Goal: Task Accomplishment & Management: Complete application form

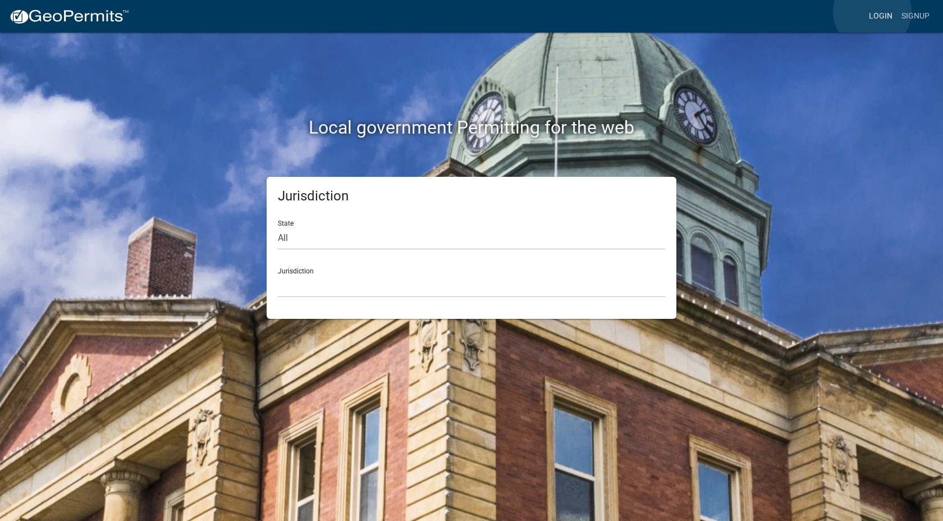
click at [872, 12] on link "Login" at bounding box center [880, 16] width 33 height 21
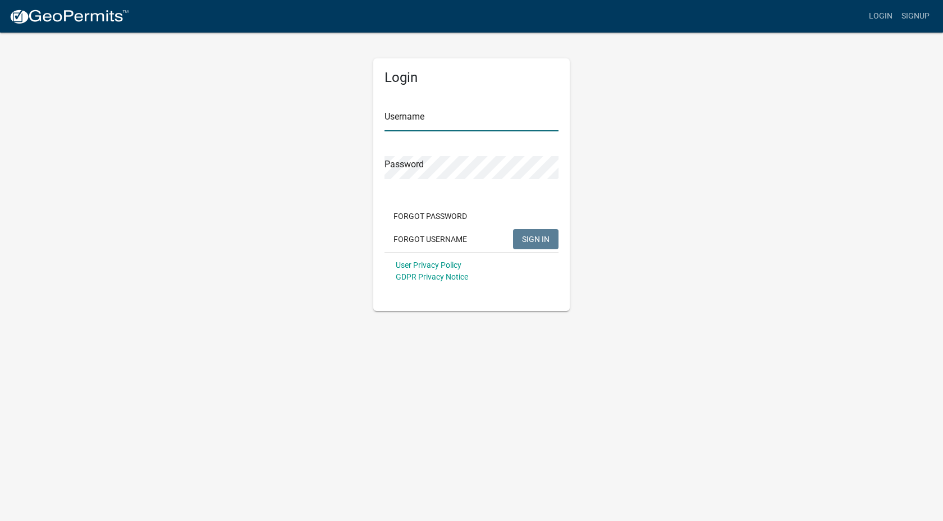
type input "markbud03"
click at [549, 239] on button "SIGN IN" at bounding box center [535, 239] width 45 height 20
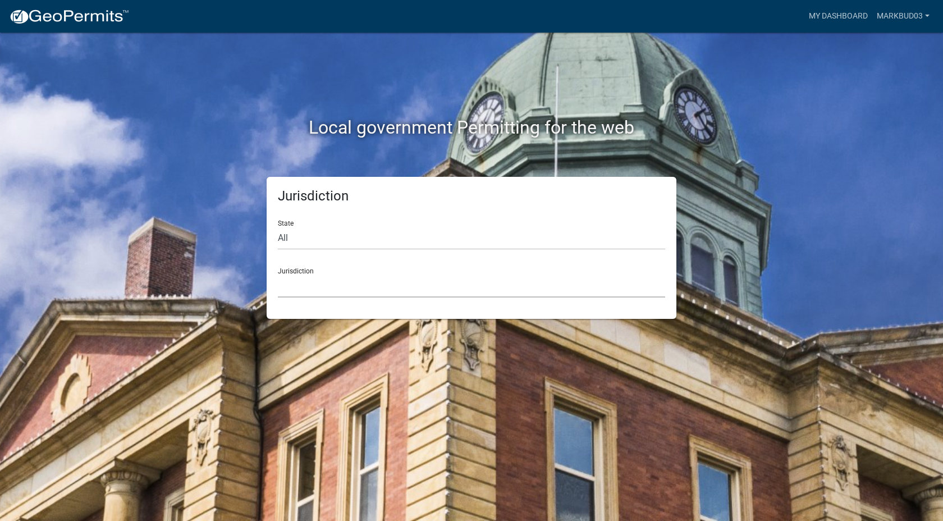
click at [466, 277] on select "[GEOGRAPHIC_DATA], [US_STATE] [GEOGRAPHIC_DATA], [US_STATE][PERSON_NAME][GEOGRA…" at bounding box center [471, 285] width 387 height 23
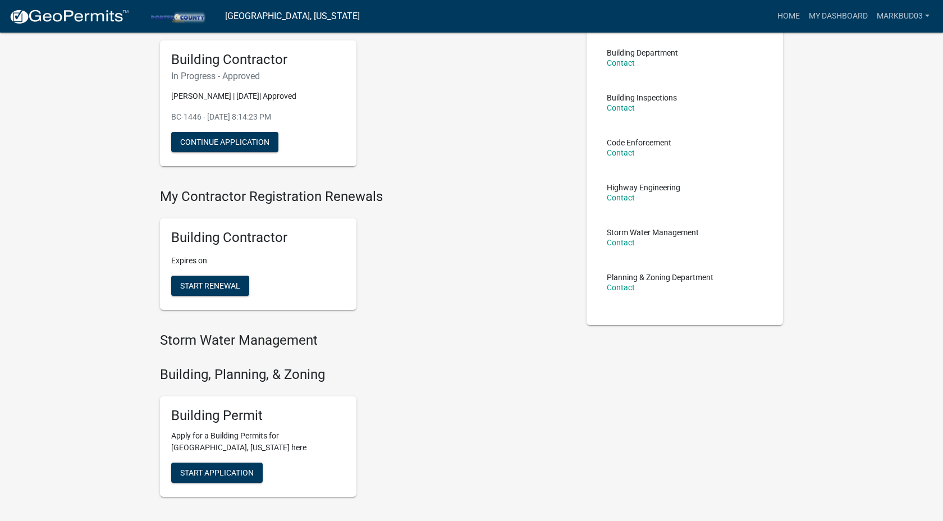
scroll to position [80, 0]
click at [228, 474] on span "Start Application" at bounding box center [216, 471] width 73 height 9
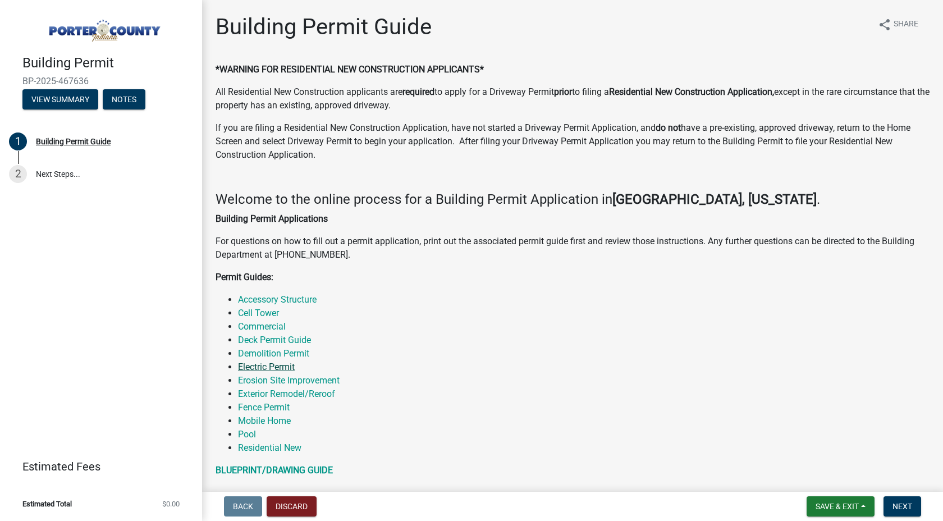
click at [281, 365] on link "Electric Permit" at bounding box center [266, 366] width 57 height 11
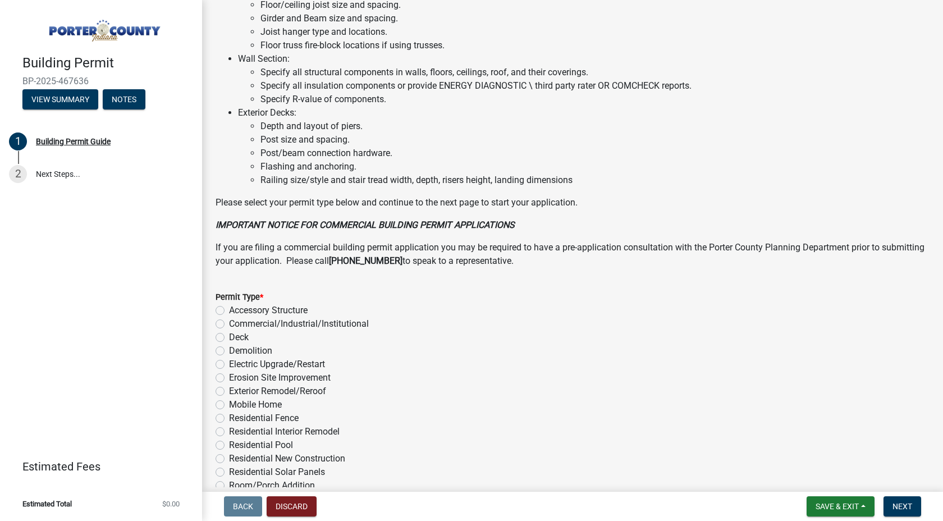
scroll to position [775, 0]
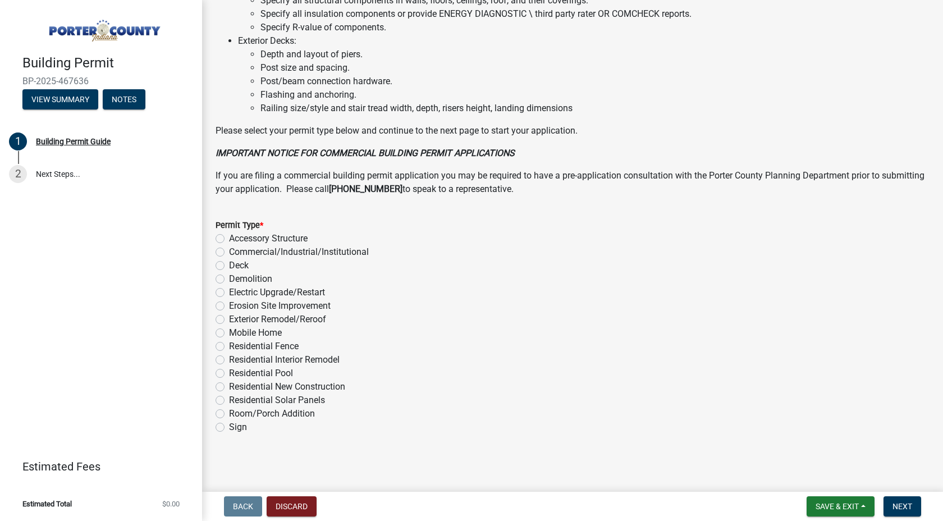
click at [257, 290] on label "Electric Upgrade/Restart" at bounding box center [277, 292] width 96 height 13
click at [236, 290] on input "Electric Upgrade/Restart" at bounding box center [232, 289] width 7 height 7
radio input "true"
click at [913, 506] on button "Next" at bounding box center [902, 506] width 38 height 20
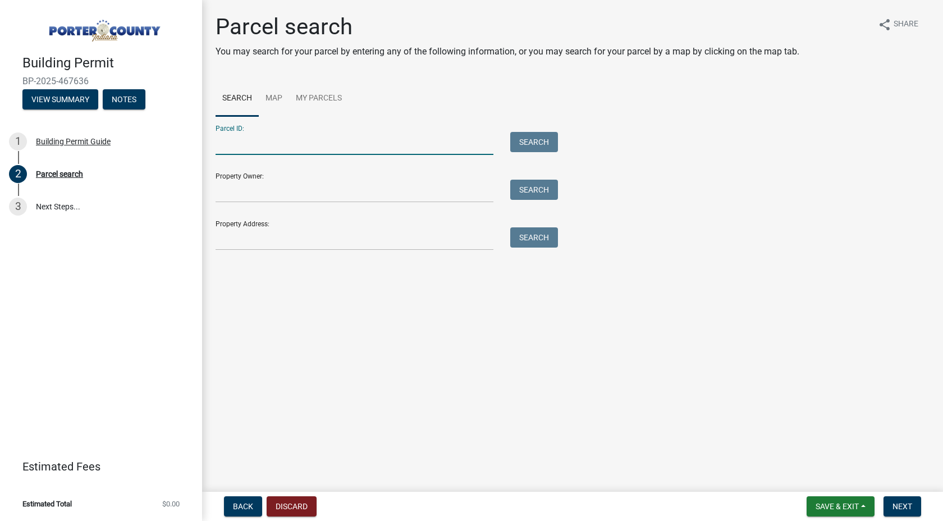
click at [328, 153] on input "Parcel ID:" at bounding box center [354, 143] width 278 height 23
click at [278, 96] on link "Map" at bounding box center [274, 99] width 30 height 36
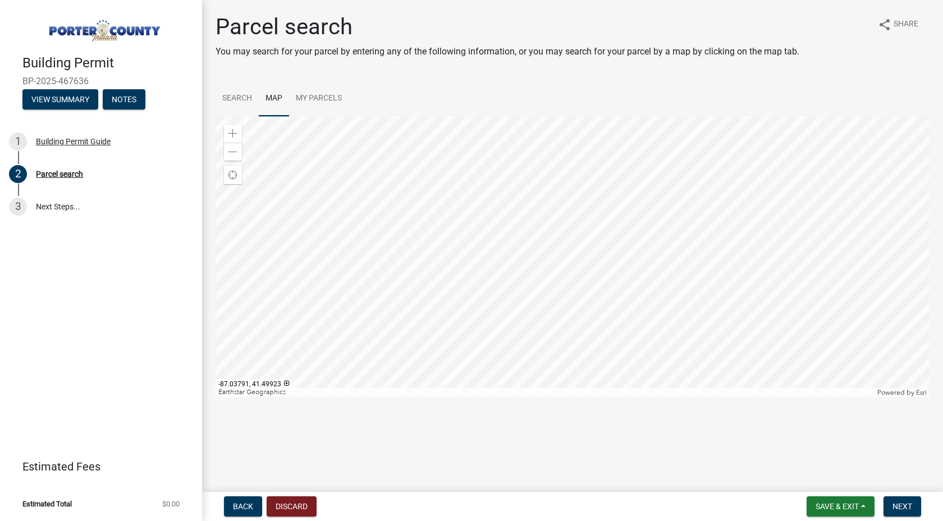
click at [524, 245] on div at bounding box center [572, 256] width 714 height 281
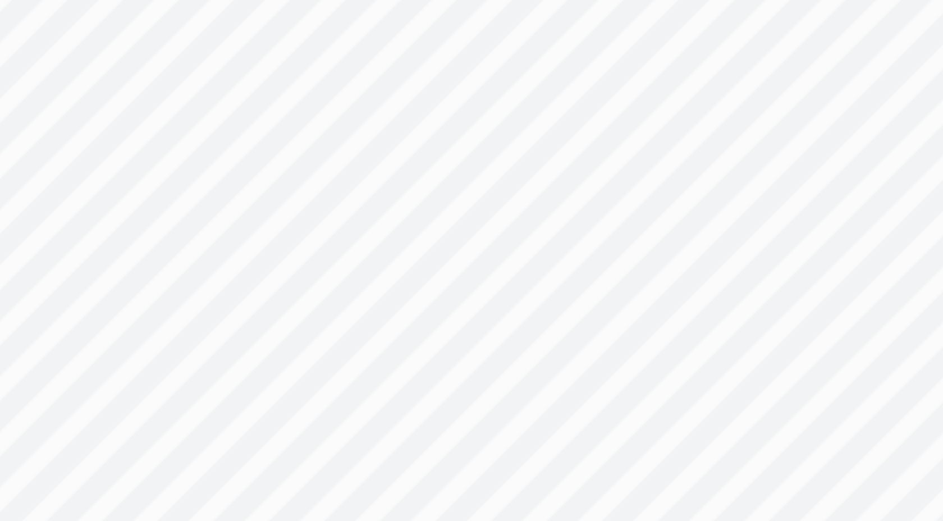
click at [523, 239] on div at bounding box center [572, 256] width 714 height 281
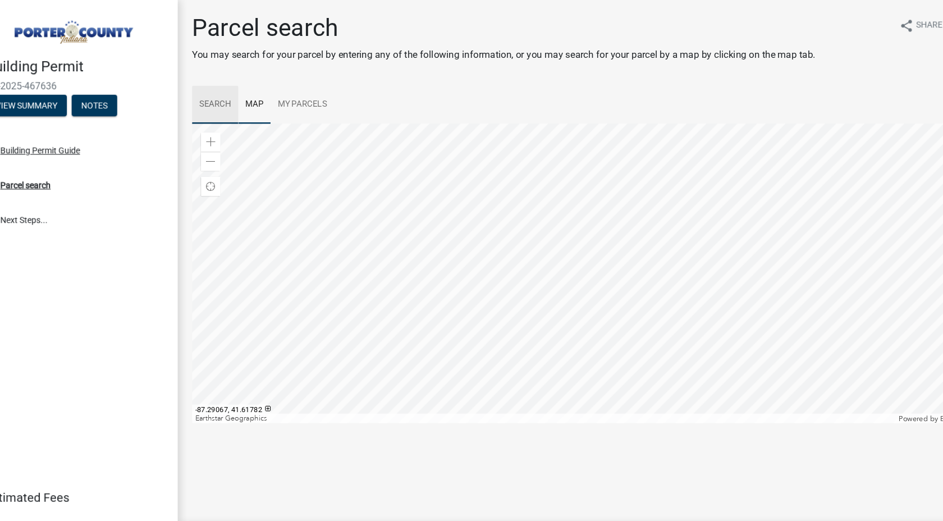
click at [251, 94] on link "Search" at bounding box center [236, 99] width 43 height 36
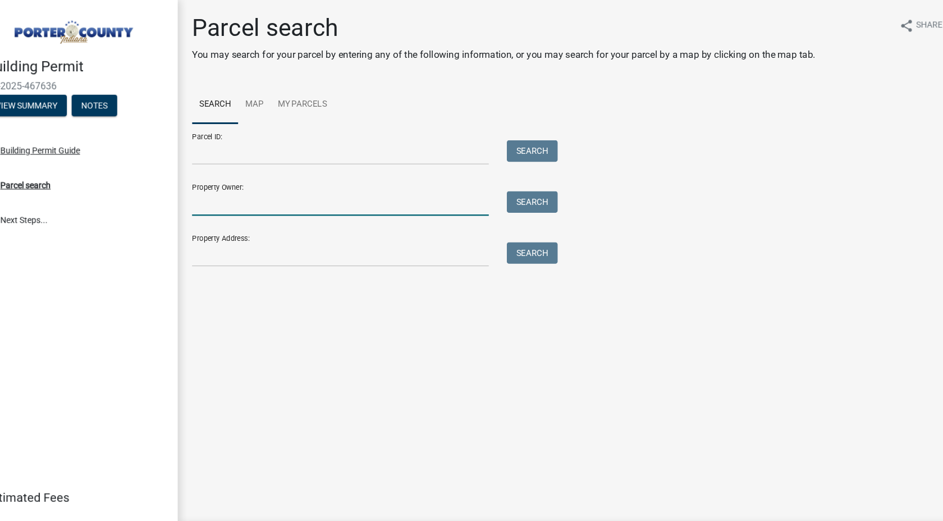
click at [306, 189] on input "Property Owner:" at bounding box center [354, 191] width 278 height 23
type input "[PERSON_NAME]"
click at [551, 186] on button "Search" at bounding box center [534, 190] width 48 height 20
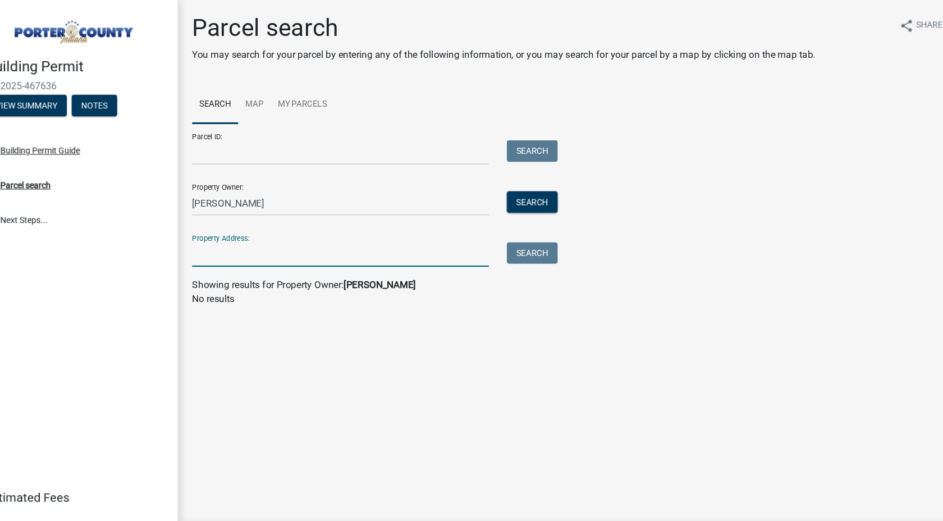
click at [426, 236] on input "Property Address:" at bounding box center [354, 238] width 278 height 23
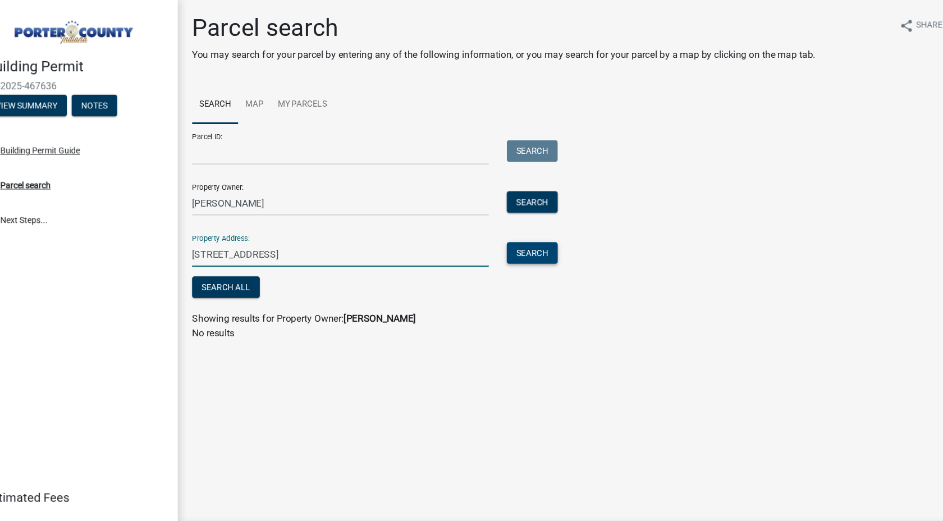
type input "[STREET_ADDRESS]"
click at [534, 232] on button "Search" at bounding box center [534, 237] width 48 height 20
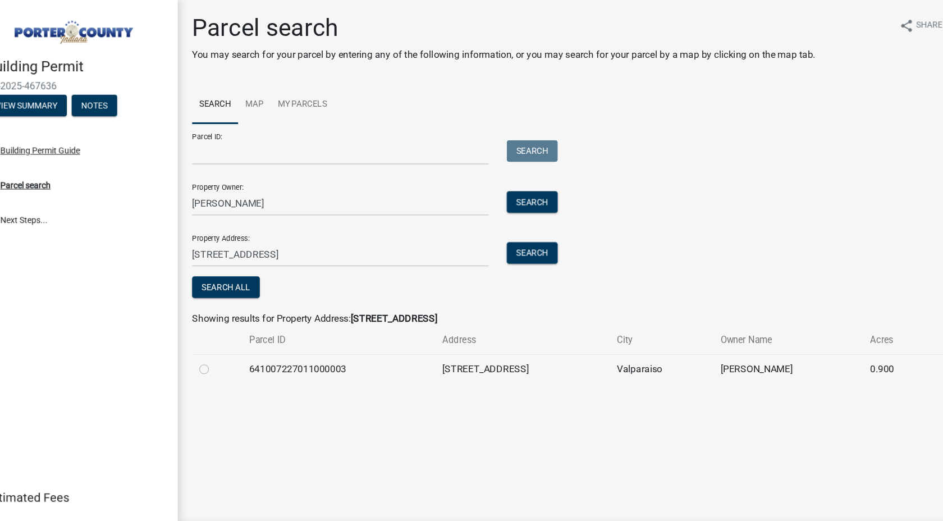
click at [221, 344] on td at bounding box center [238, 345] width 47 height 27
click at [231, 346] on div at bounding box center [238, 345] width 33 height 13
click at [236, 339] on label at bounding box center [236, 339] width 0 height 0
click at [236, 345] on input "radio" at bounding box center [239, 342] width 7 height 7
radio input "true"
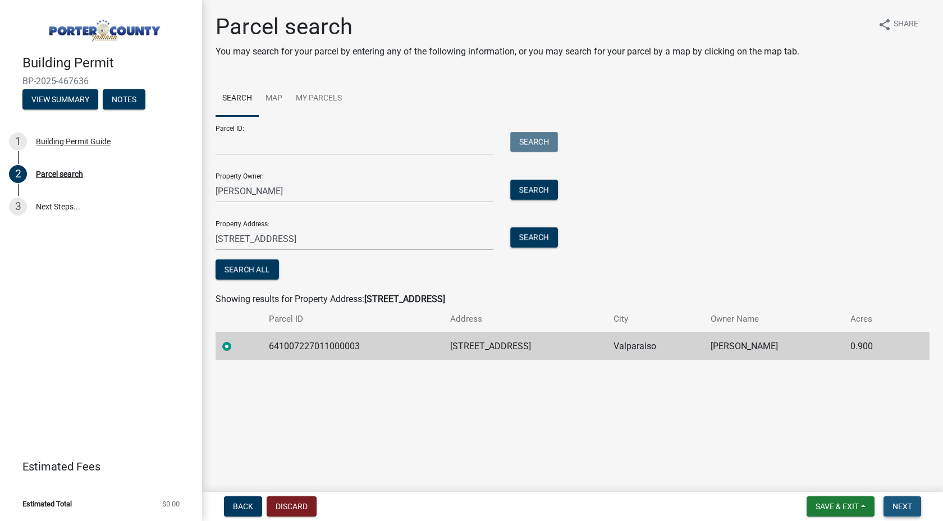
click at [904, 511] on button "Next" at bounding box center [902, 506] width 38 height 20
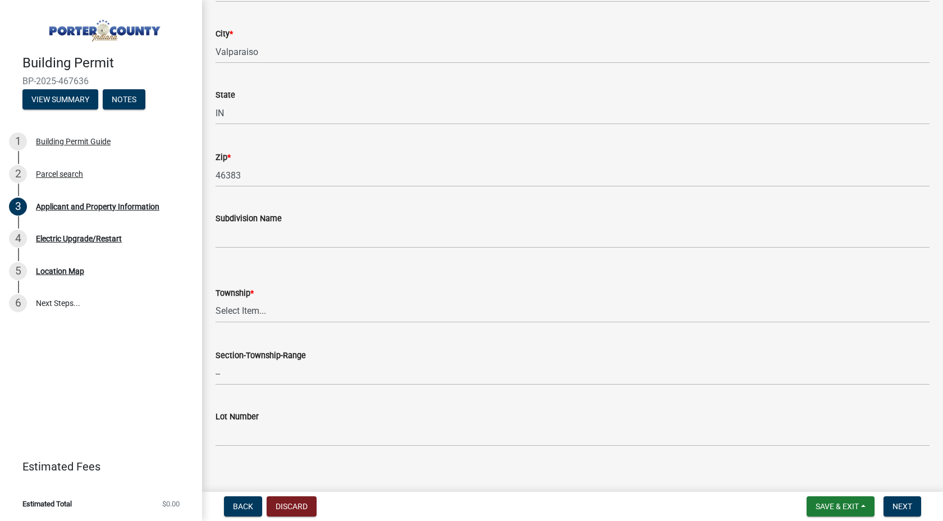
scroll to position [264, 0]
click at [238, 315] on select "Select Item... [PERSON_NAME][GEOGRAPHIC_DATA] [PERSON_NAME][GEOGRAPHIC_DATA] [G…" at bounding box center [572, 307] width 714 height 23
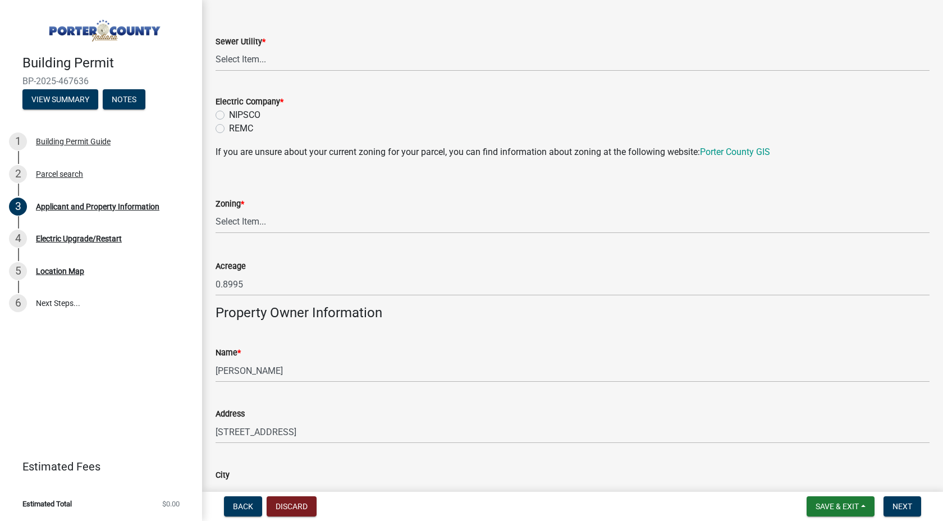
scroll to position [906, 0]
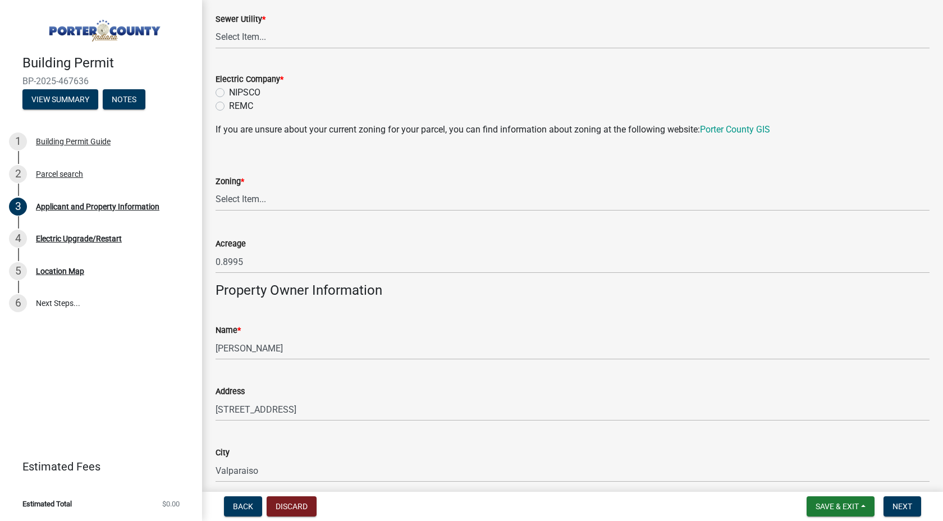
click at [229, 90] on label "NIPSCO" at bounding box center [244, 92] width 31 height 13
click at [229, 90] on input "NIPSCO" at bounding box center [232, 89] width 7 height 7
radio input "true"
click at [327, 193] on select "Select Item... A1 A2 CH CM CN I1 I2 I3 IN MP OT P1 P2 PUD R1 R2 R3 R4 RL RR" at bounding box center [572, 199] width 714 height 23
click at [888, 511] on button "Next" at bounding box center [902, 506] width 38 height 20
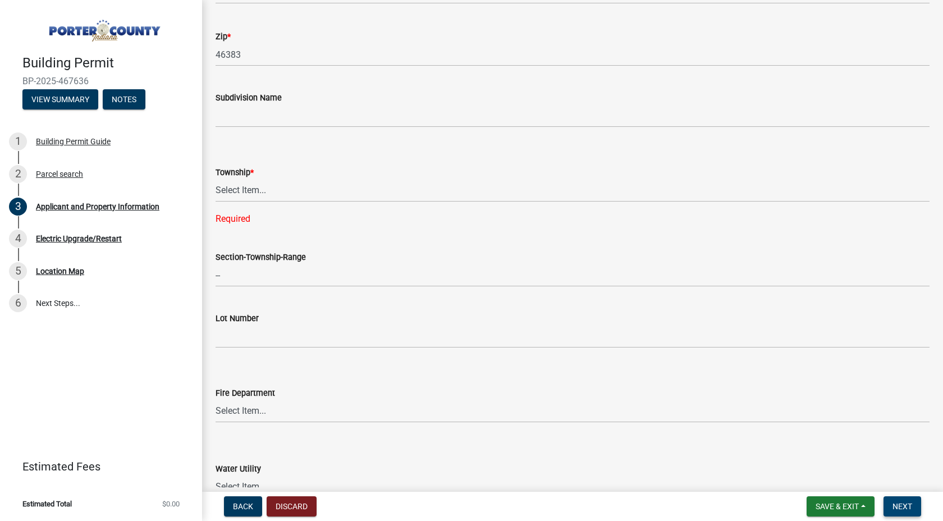
scroll to position [398, 0]
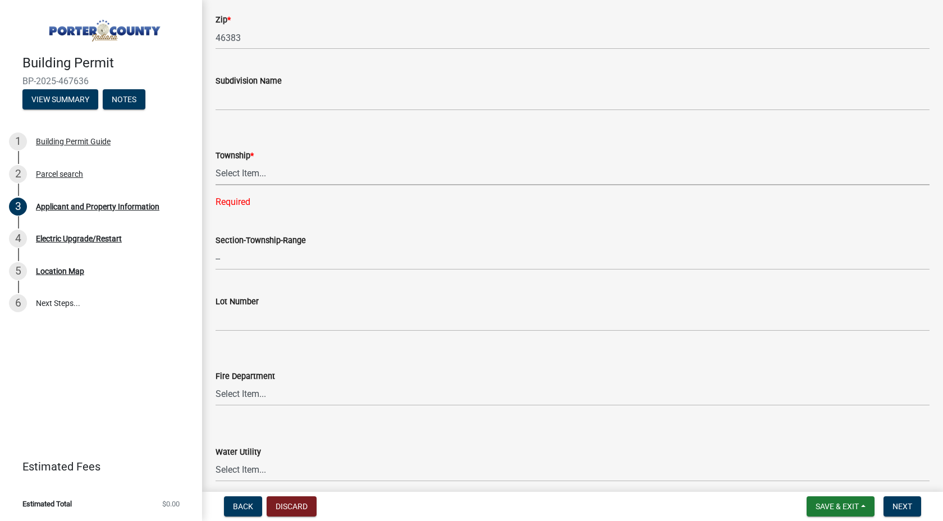
click at [239, 179] on select "Select Item... [PERSON_NAME][GEOGRAPHIC_DATA] [PERSON_NAME][GEOGRAPHIC_DATA] [G…" at bounding box center [572, 173] width 714 height 23
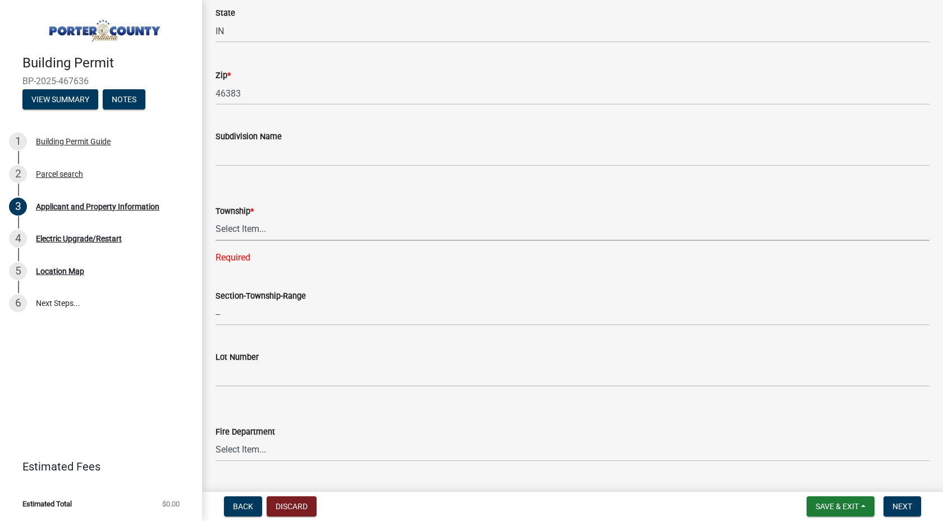
scroll to position [345, 0]
click at [281, 224] on select "Select Item... [PERSON_NAME][GEOGRAPHIC_DATA] [PERSON_NAME][GEOGRAPHIC_DATA] [G…" at bounding box center [572, 226] width 714 height 23
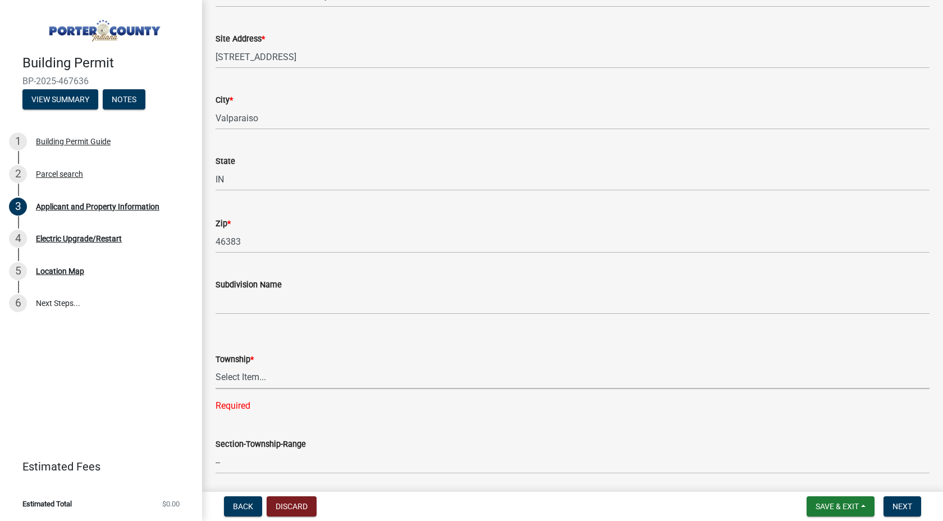
scroll to position [200, 0]
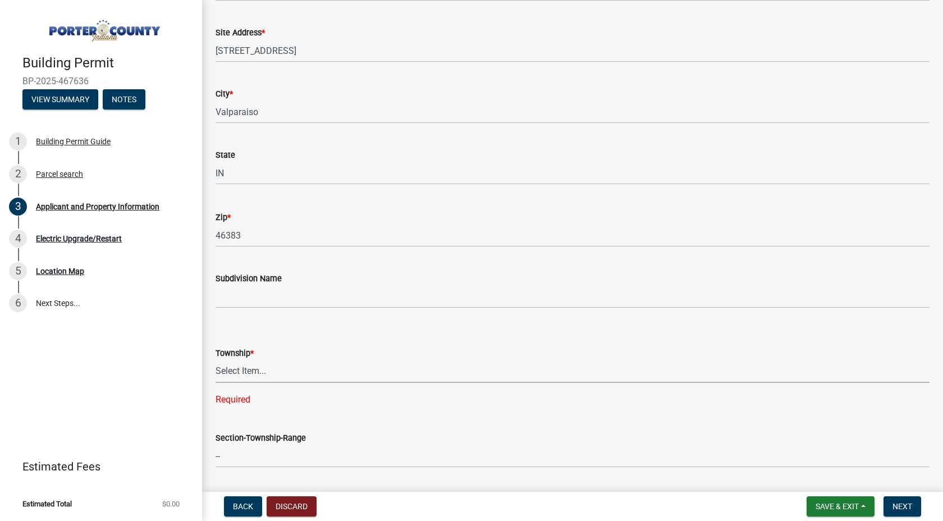
click at [246, 374] on select "Select Item... [PERSON_NAME][GEOGRAPHIC_DATA] [PERSON_NAME][GEOGRAPHIC_DATA] [G…" at bounding box center [572, 371] width 714 height 23
select select "6f5aa9ae-62ac-41bd-979a-9c71eae504cc"
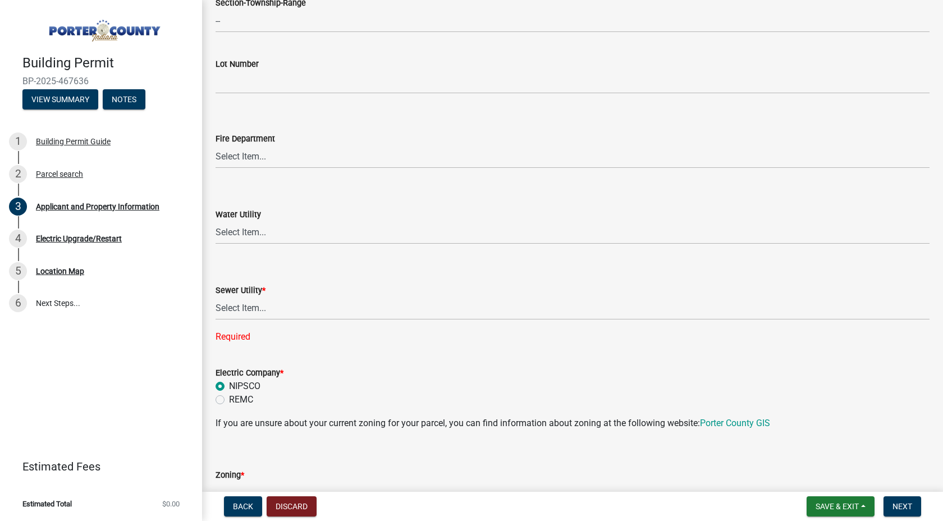
scroll to position [622, 0]
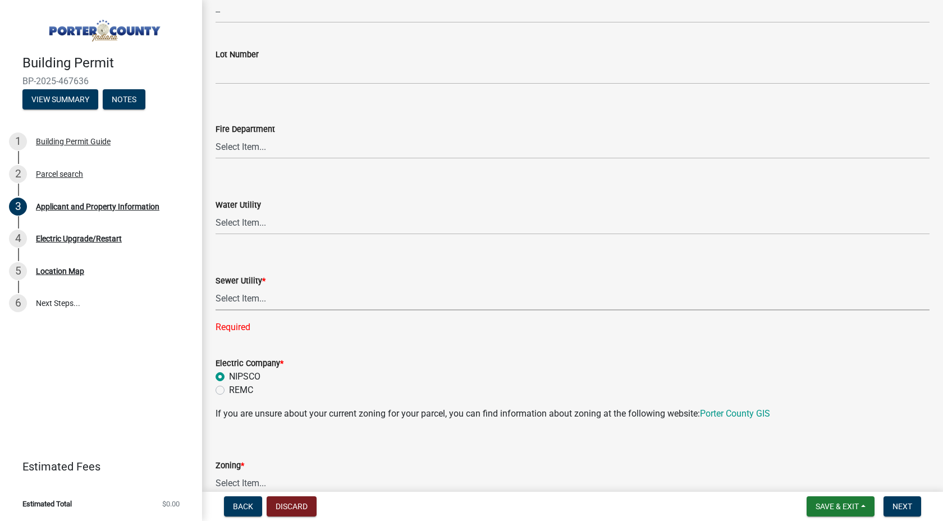
click at [252, 299] on select "Select Item... Aqua [US_STATE] Inc Damon Run Falling Waters Lake Eliza - LEACD …" at bounding box center [572, 298] width 714 height 23
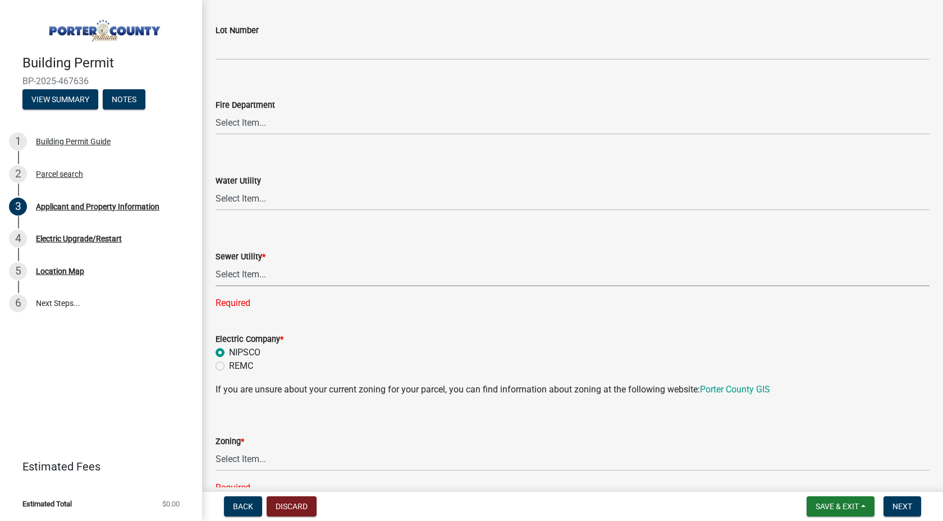
scroll to position [647, 0]
click at [275, 277] on select "Select Item... Aqua [US_STATE] Inc Damon Run Falling Waters Lake Eliza - LEACD …" at bounding box center [572, 273] width 714 height 23
select select "ea6751d4-6bf7-4a16-89ee-f7801ab82aa1"
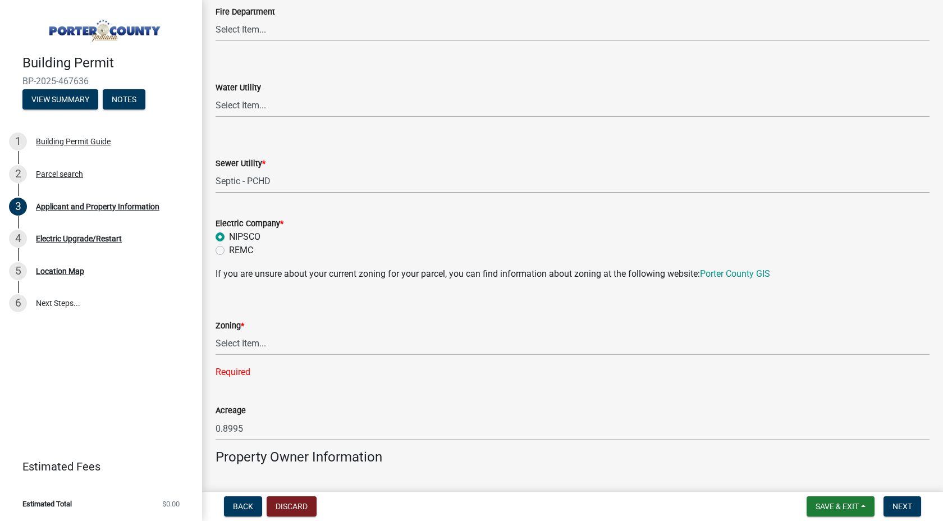
scroll to position [751, 0]
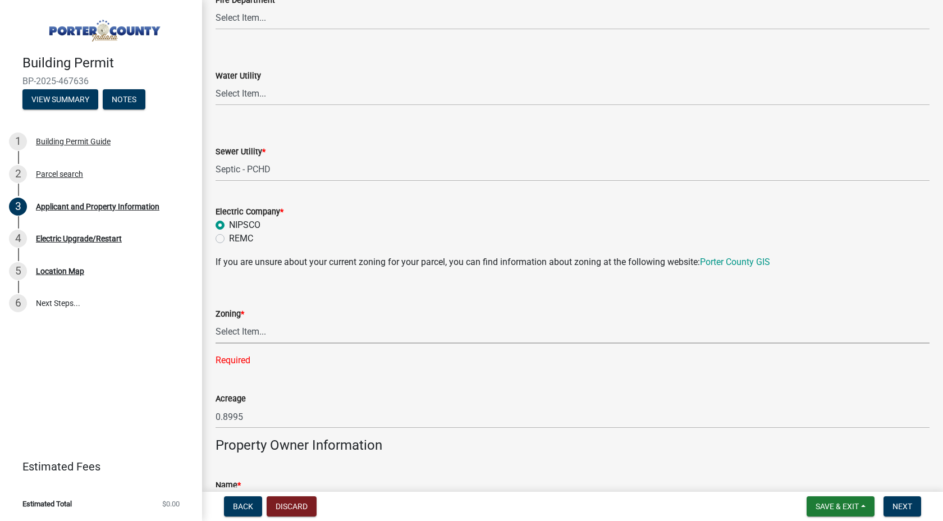
click at [483, 336] on select "Select Item... A1 A2 CH CM CN I1 I2 I3 IN MP OT P1 P2 PUD R1 R2 R3 R4 RL RR" at bounding box center [572, 331] width 714 height 23
drag, startPoint x: 738, startPoint y: 265, endPoint x: 300, endPoint y: 2, distance: 511.1
click at [0, 0] on div "Building Permit BP-2025-467636 View Summary Notes 1 Building Permit Guide 2 Par…" at bounding box center [471, 260] width 943 height 521
click at [300, 325] on select "Select Item... A1 A2 CH CM CN I1 I2 I3 IN MP OT P1 P2 PUD R1 R2 R3 R4 RL RR" at bounding box center [572, 331] width 714 height 23
select select "e2d1b1d7-ccc9-456b-9e96-e16306515997"
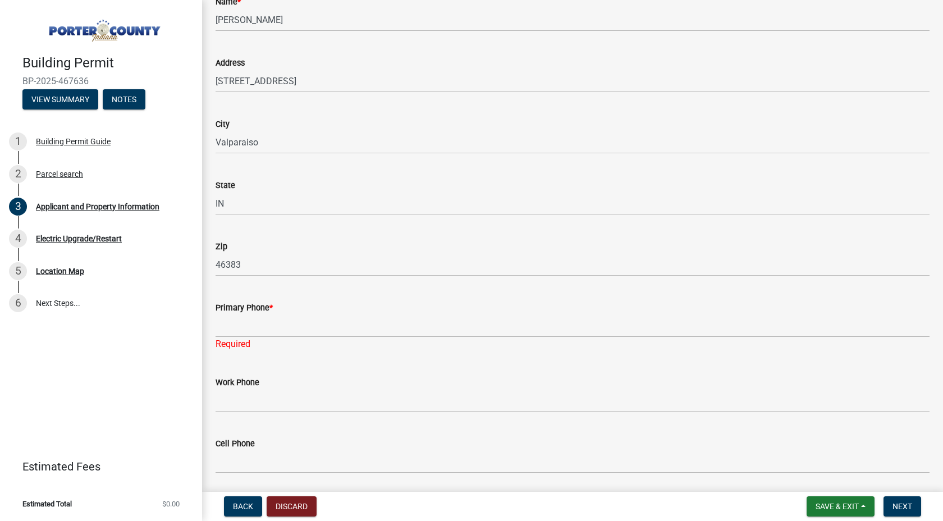
scroll to position [1217, 0]
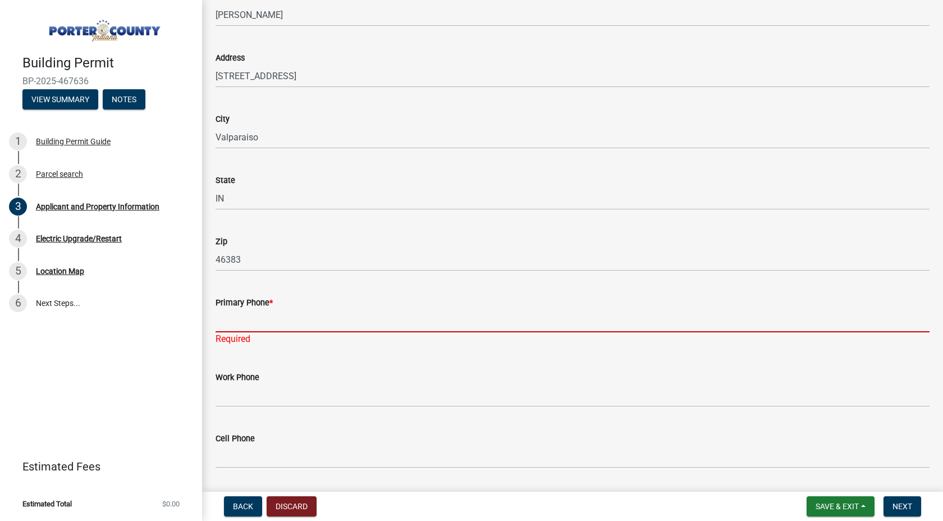
click at [275, 323] on input "Primary Phone *" at bounding box center [572, 320] width 714 height 23
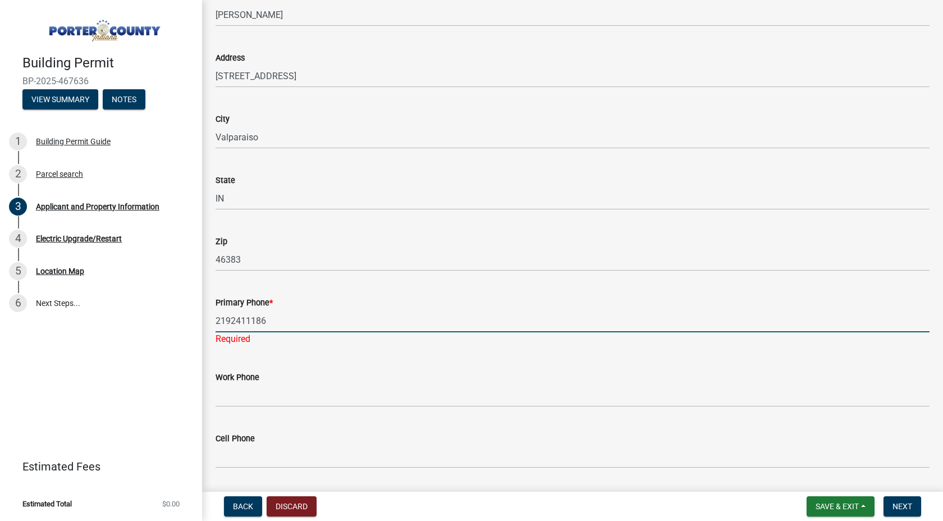
type input "2192411186"
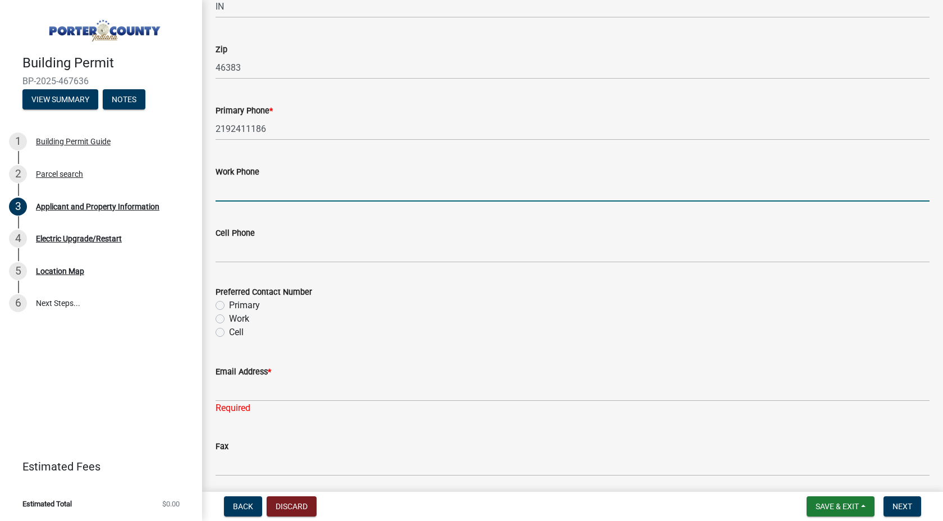
scroll to position [1409, 0]
click at [237, 302] on label "Primary" at bounding box center [244, 304] width 31 height 13
click at [236, 302] on input "Primary" at bounding box center [232, 301] width 7 height 7
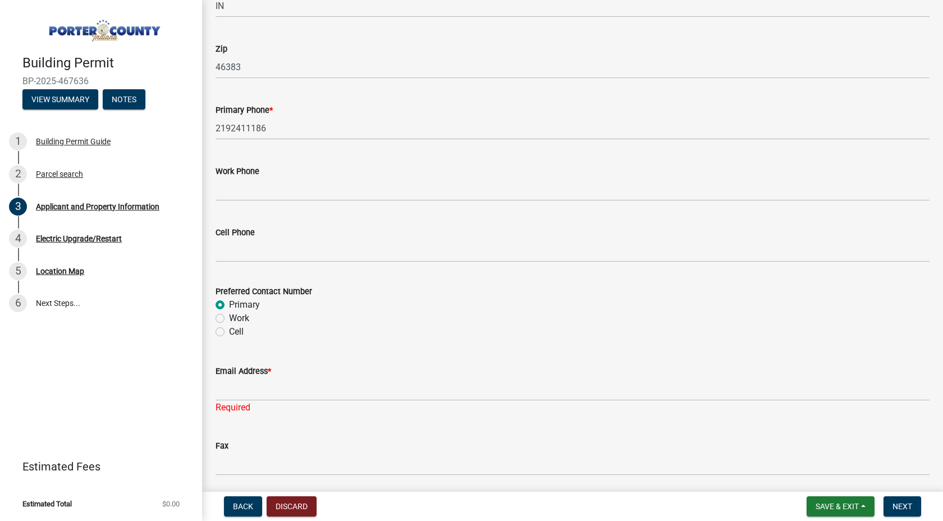
radio input "true"
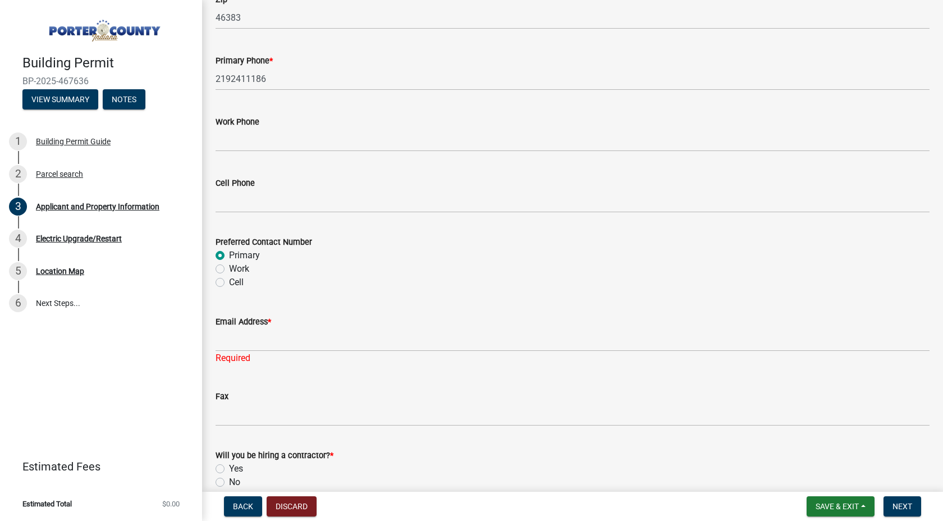
scroll to position [1483, 0]
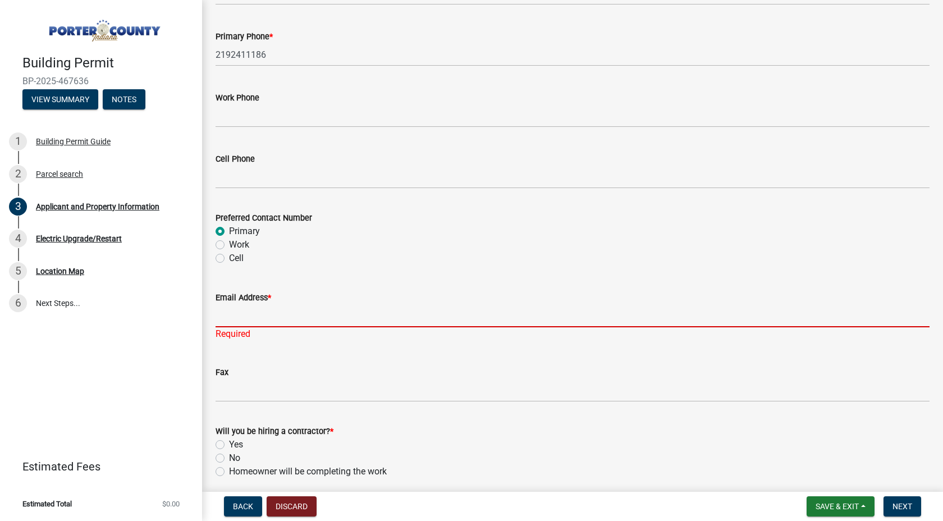
click at [277, 305] on input "Email Address *" at bounding box center [572, 315] width 714 height 23
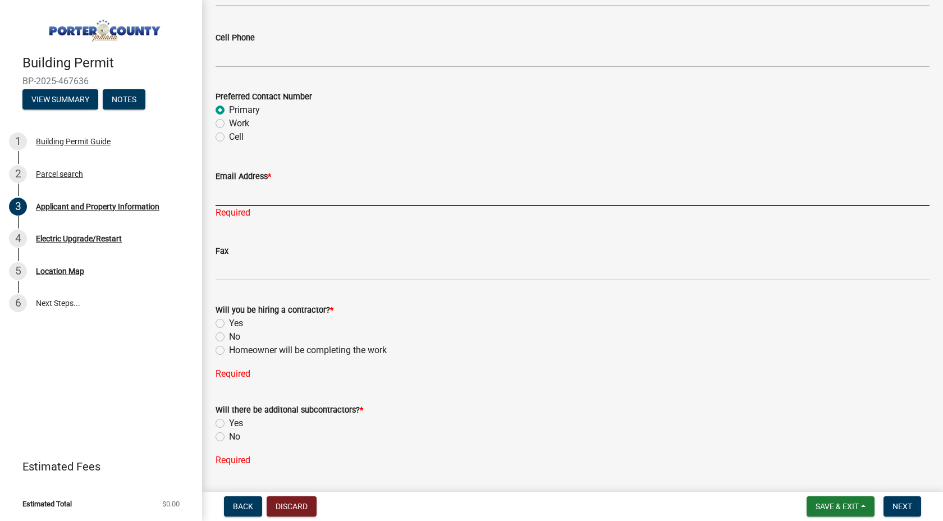
scroll to position [1615, 0]
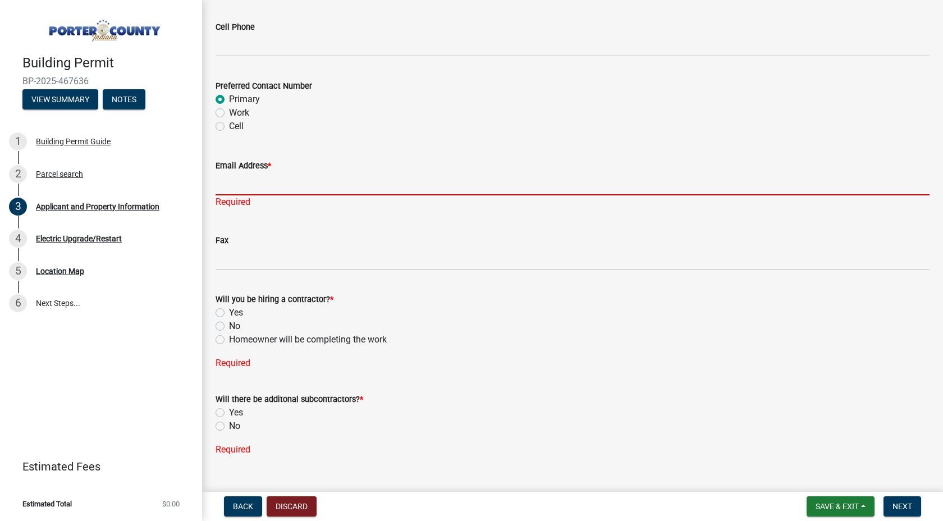
type input "[EMAIL_ADDRESS][DOMAIN_NAME]"
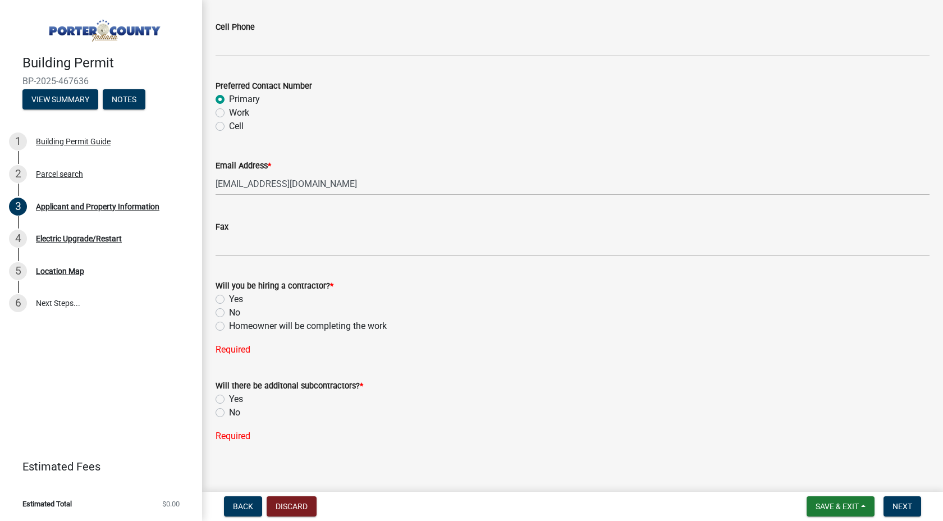
click at [219, 312] on div "Will you be hiring a contractor? * Yes No Homeowner will be completing the work" at bounding box center [572, 306] width 714 height 54
click at [219, 292] on div "Yes" at bounding box center [572, 298] width 714 height 13
click at [229, 298] on label "Yes" at bounding box center [236, 298] width 14 height 13
click at [229, 298] on input "Yes" at bounding box center [232, 295] width 7 height 7
radio input "true"
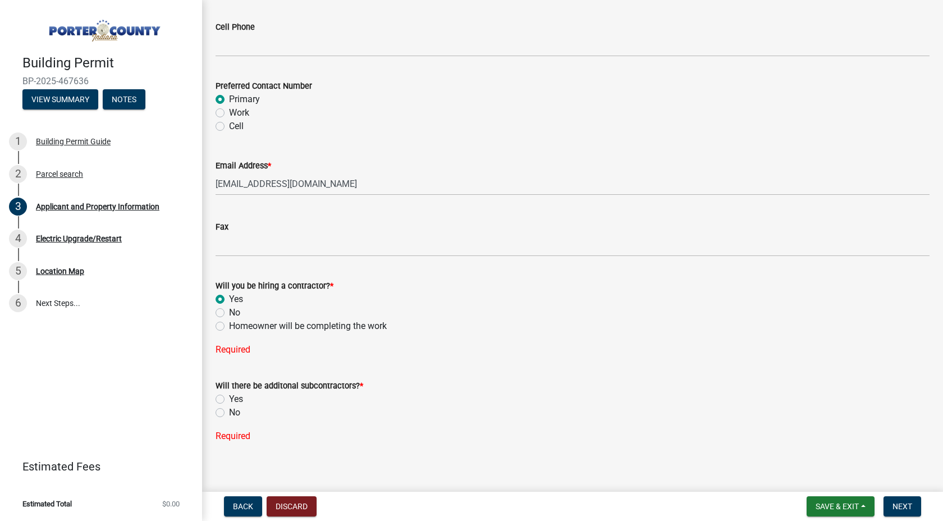
scroll to position [1600, 0]
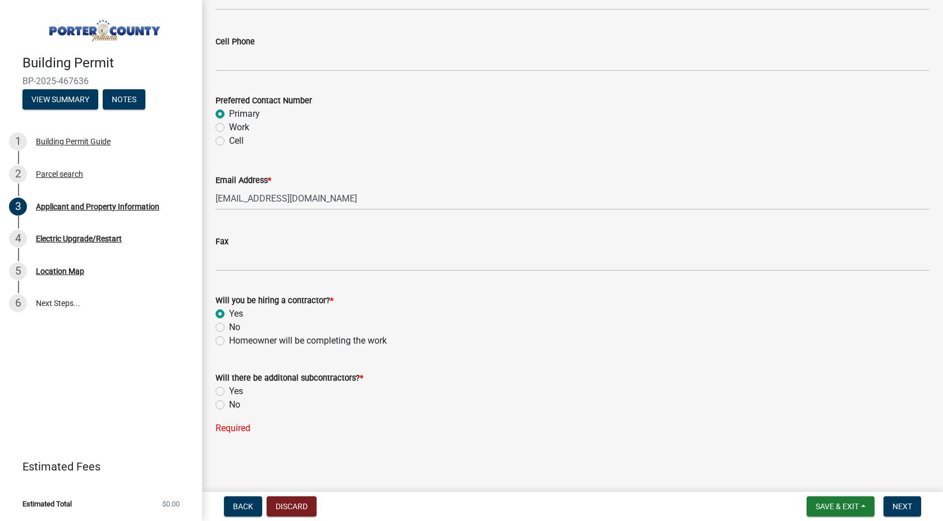
click at [225, 402] on div "No" at bounding box center [572, 404] width 714 height 13
click at [229, 403] on label "No" at bounding box center [234, 404] width 11 height 13
click at [229, 403] on input "No" at bounding box center [232, 401] width 7 height 7
radio input "true"
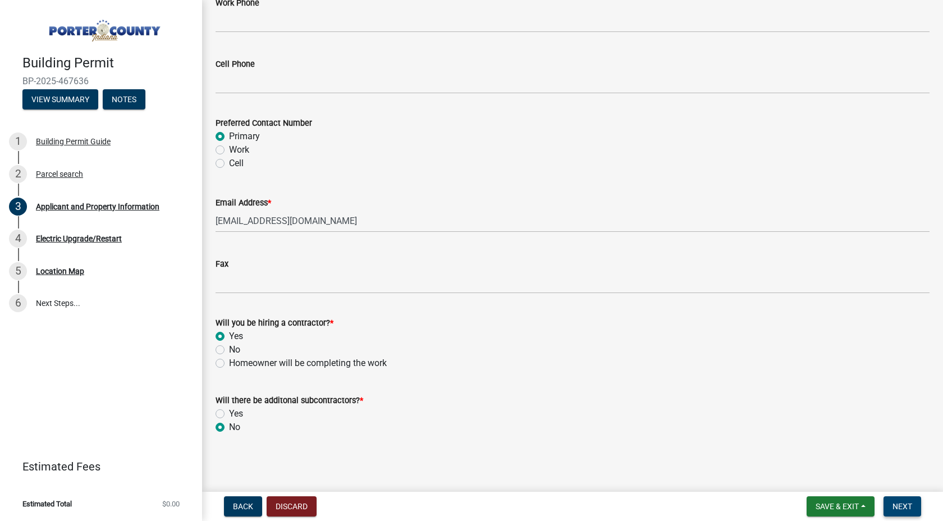
click at [909, 509] on span "Next" at bounding box center [902, 506] width 20 height 9
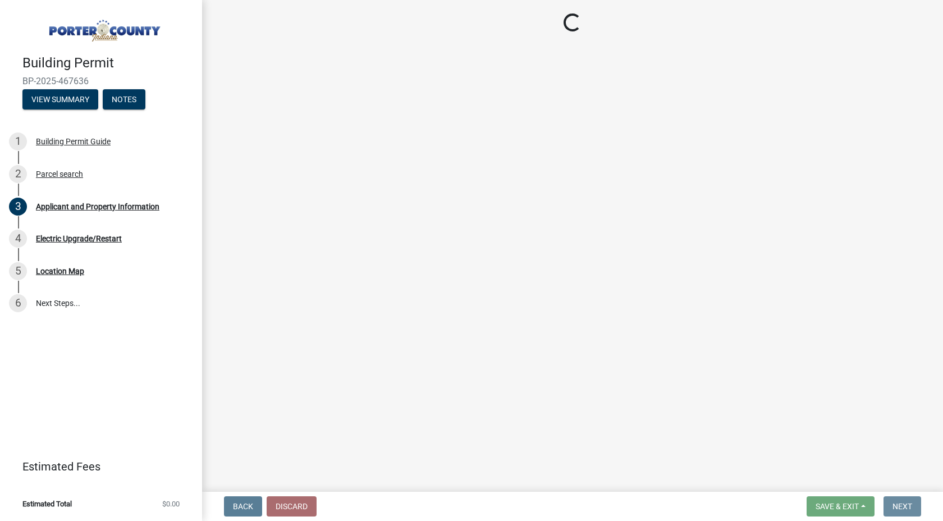
scroll to position [0, 0]
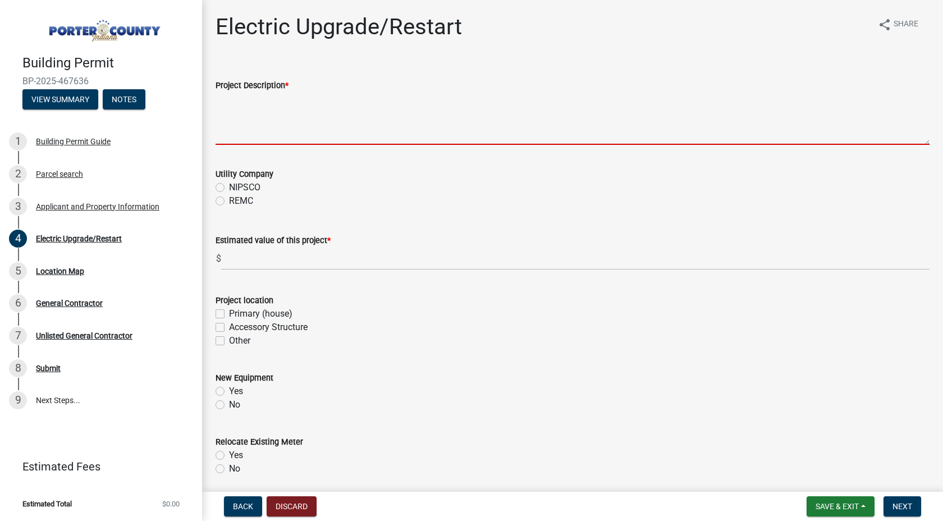
click at [283, 130] on textarea "Project Description *" at bounding box center [572, 118] width 714 height 53
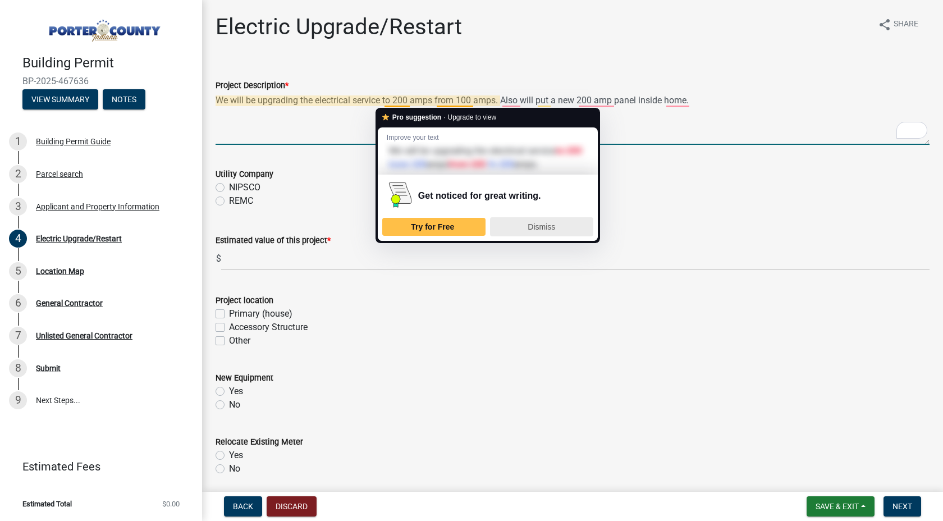
click at [532, 233] on div "Dismiss" at bounding box center [541, 227] width 93 height 18
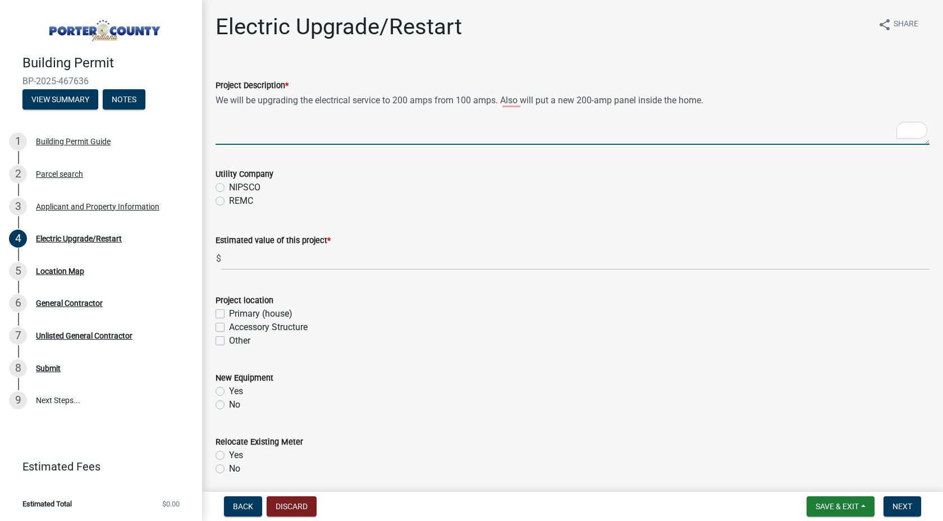
type textarea "We will be upgrading the electrical service to 200 amps from 100 amps. Also wil…"
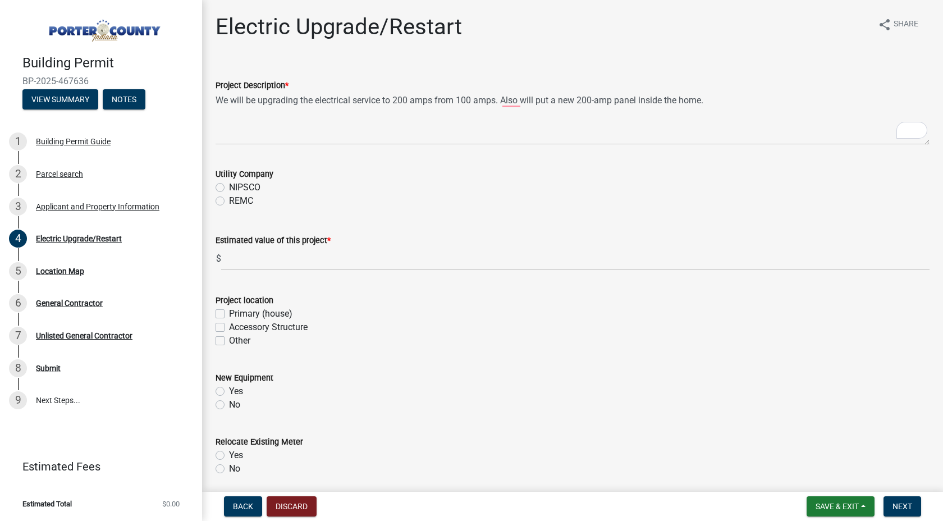
click at [229, 189] on label "NIPSCO" at bounding box center [244, 187] width 31 height 13
click at [229, 188] on input "NIPSCO" at bounding box center [232, 184] width 7 height 7
radio input "true"
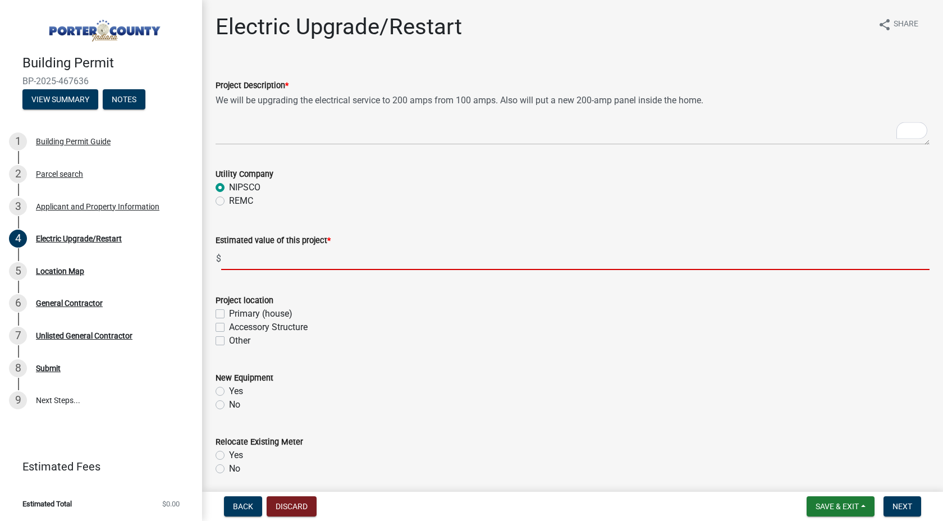
click at [276, 259] on input "text" at bounding box center [575, 258] width 708 height 23
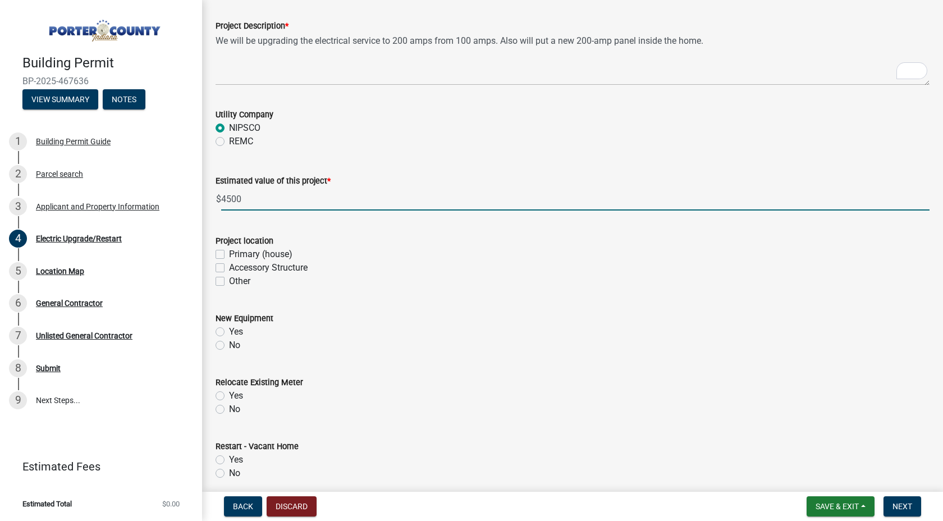
scroll to position [66, 0]
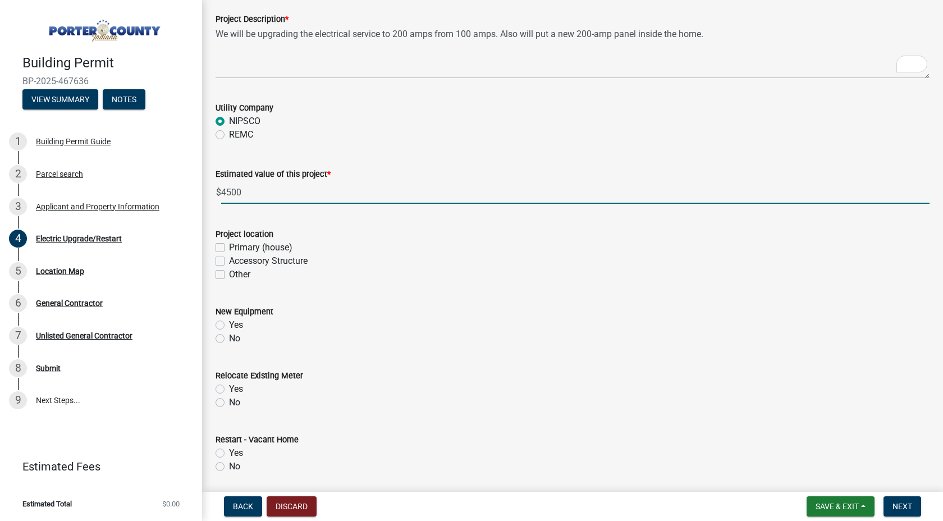
type input "4500"
click at [229, 243] on label "Primary (house)" at bounding box center [260, 247] width 63 height 13
click at [229, 243] on input "Primary (house)" at bounding box center [232, 244] width 7 height 7
checkbox input "true"
checkbox input "false"
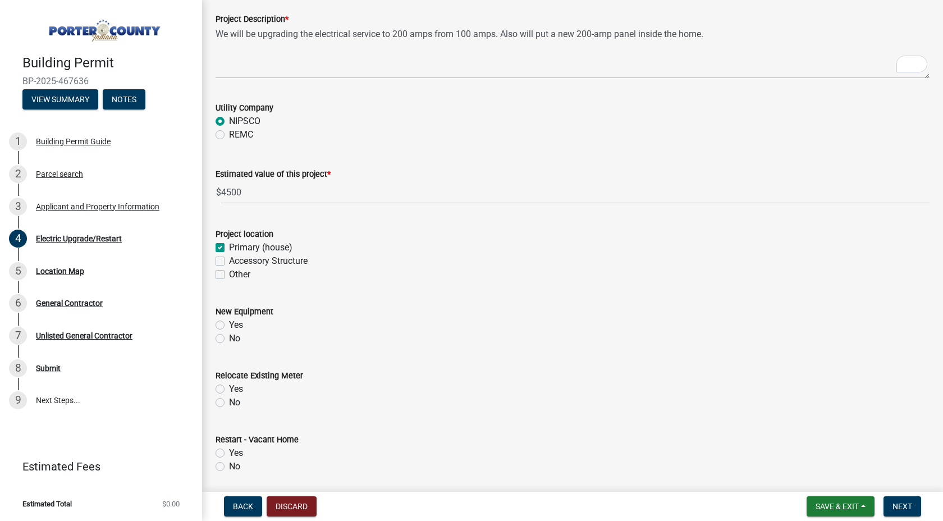
checkbox input "false"
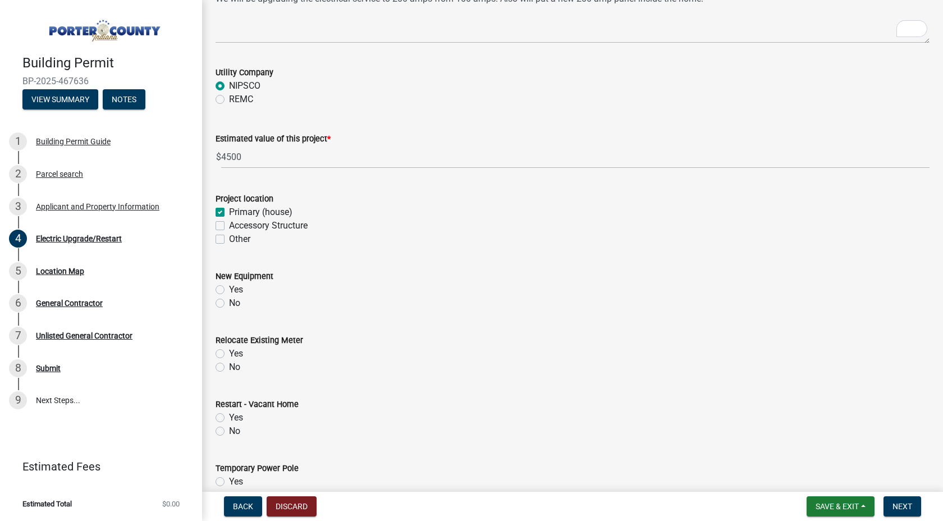
scroll to position [103, 0]
click at [229, 292] on label "Yes" at bounding box center [236, 287] width 14 height 13
click at [229, 288] on input "Yes" at bounding box center [232, 284] width 7 height 7
radio input "true"
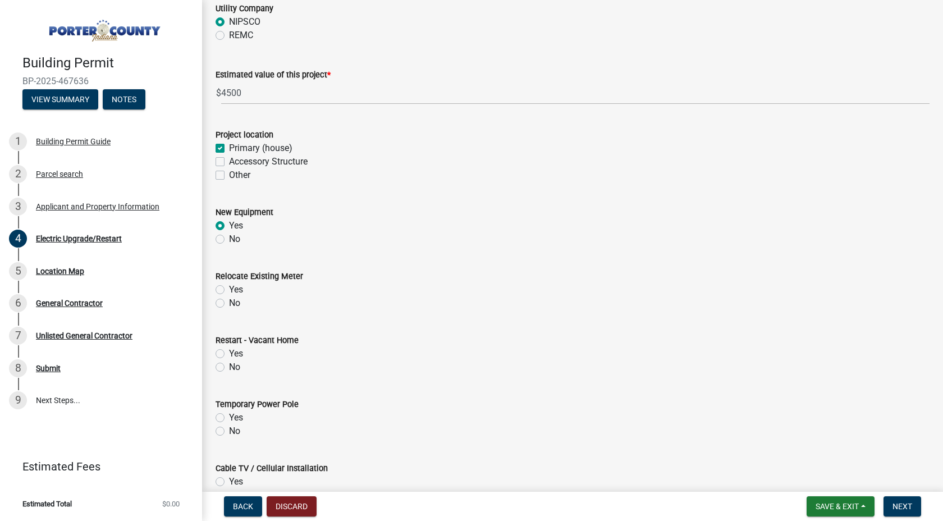
scroll to position [175, 0]
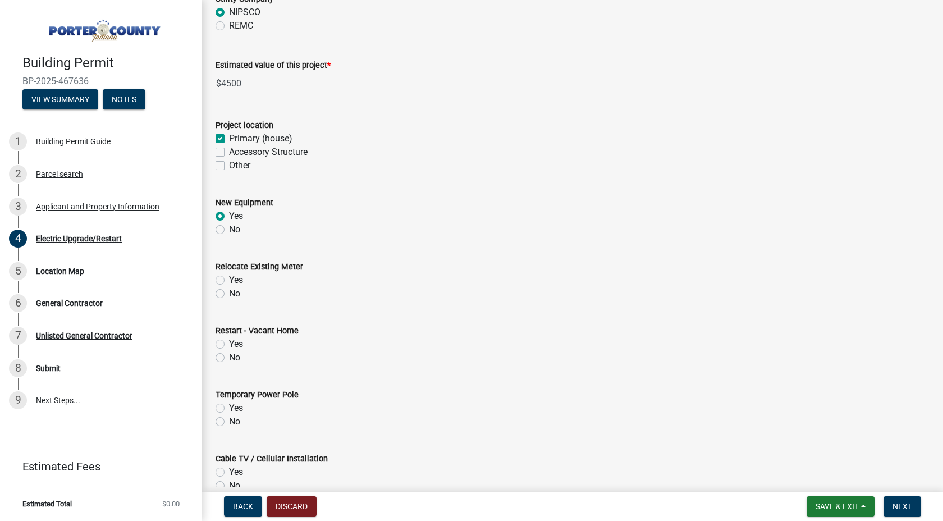
click at [229, 295] on label "No" at bounding box center [234, 293] width 11 height 13
click at [229, 294] on input "No" at bounding box center [232, 290] width 7 height 7
radio input "true"
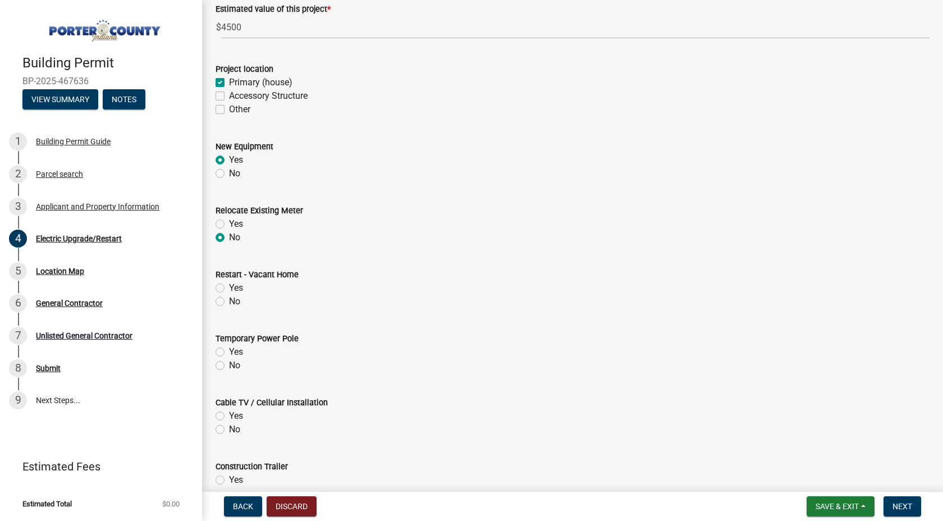
scroll to position [232, 0]
click at [229, 298] on label "No" at bounding box center [234, 300] width 11 height 13
click at [229, 298] on input "No" at bounding box center [232, 297] width 7 height 7
radio input "true"
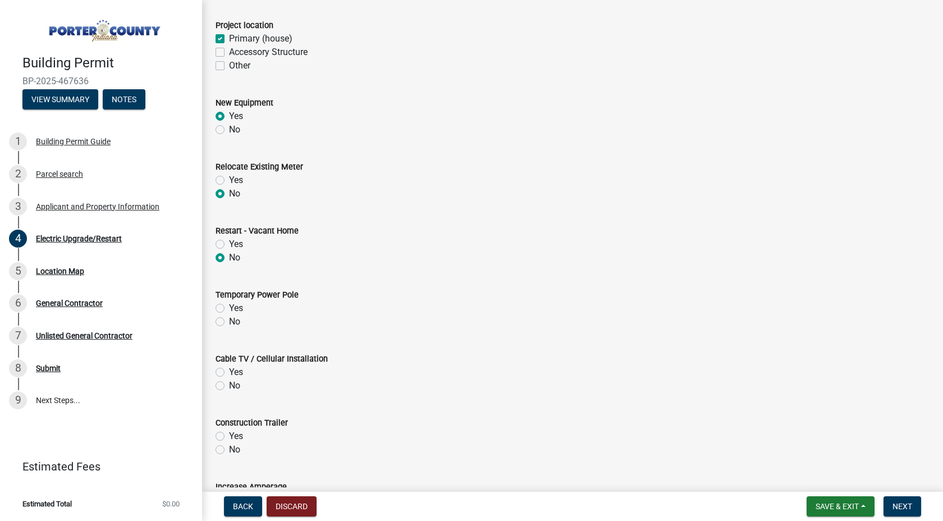
scroll to position [281, 0]
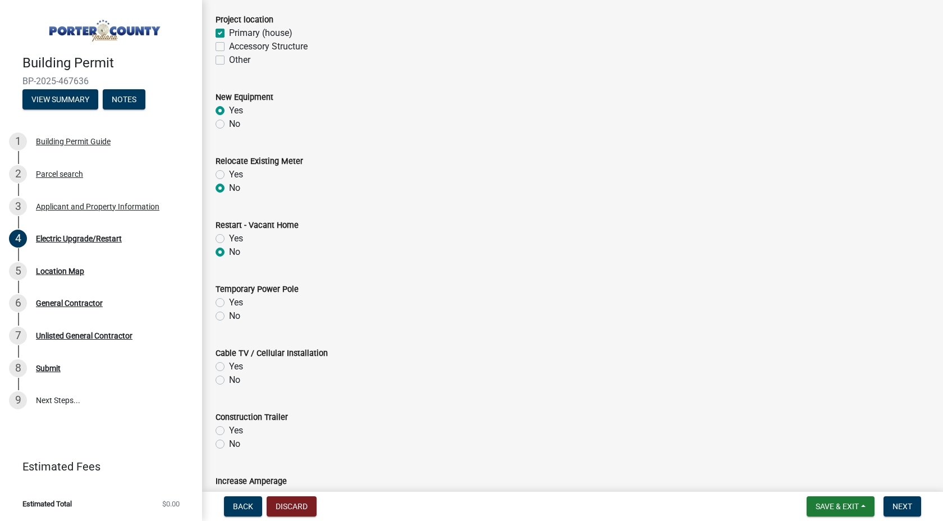
click at [229, 312] on label "No" at bounding box center [234, 315] width 11 height 13
click at [229, 312] on input "No" at bounding box center [232, 312] width 7 height 7
radio input "true"
click at [229, 380] on label "No" at bounding box center [234, 379] width 11 height 13
click at [229, 380] on input "No" at bounding box center [232, 376] width 7 height 7
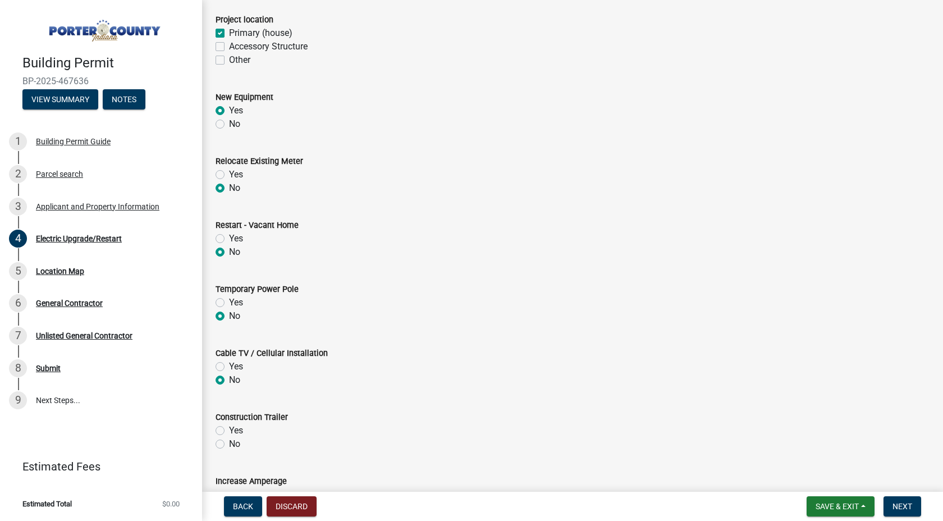
radio input "true"
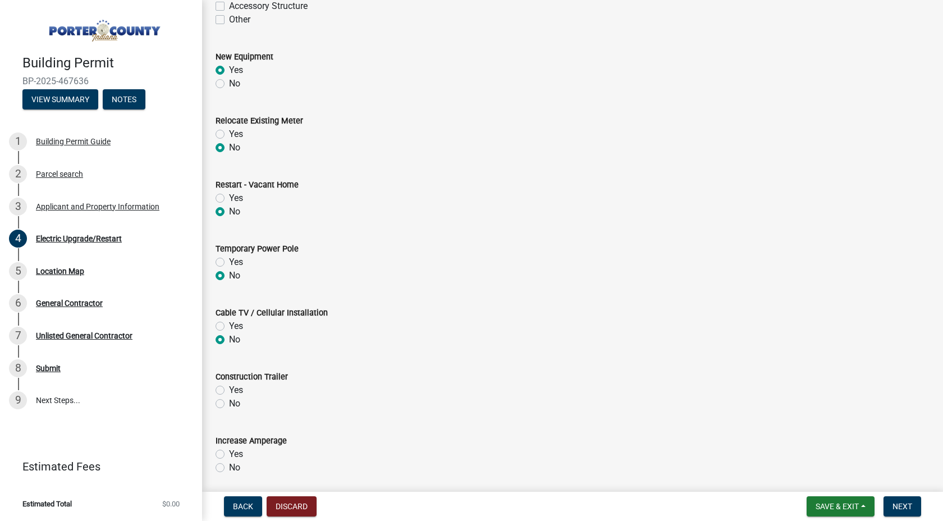
scroll to position [341, 0]
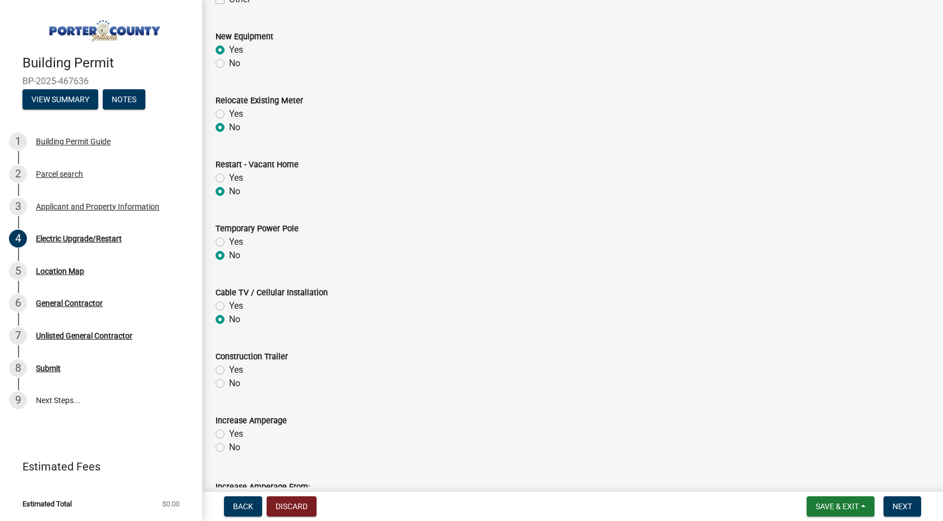
click at [229, 381] on label "No" at bounding box center [234, 382] width 11 height 13
click at [229, 381] on input "No" at bounding box center [232, 379] width 7 height 7
radio input "true"
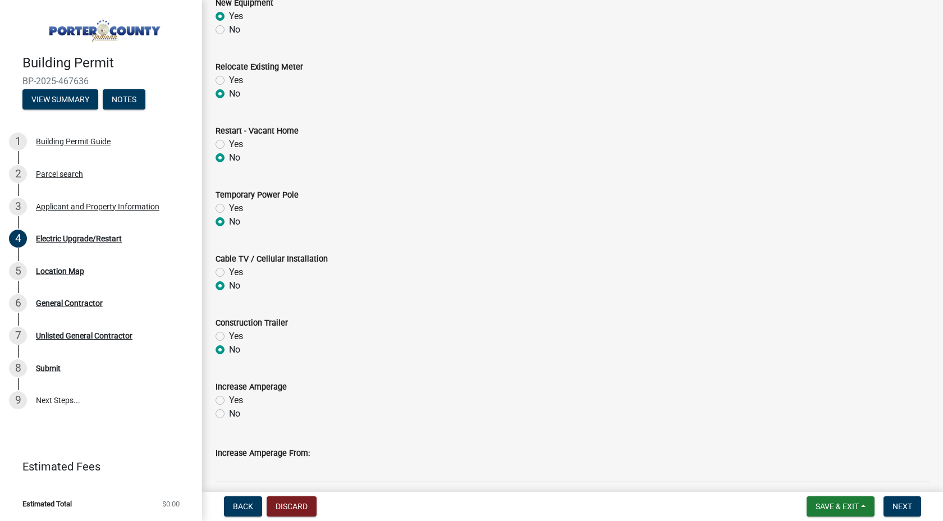
scroll to position [0, 0]
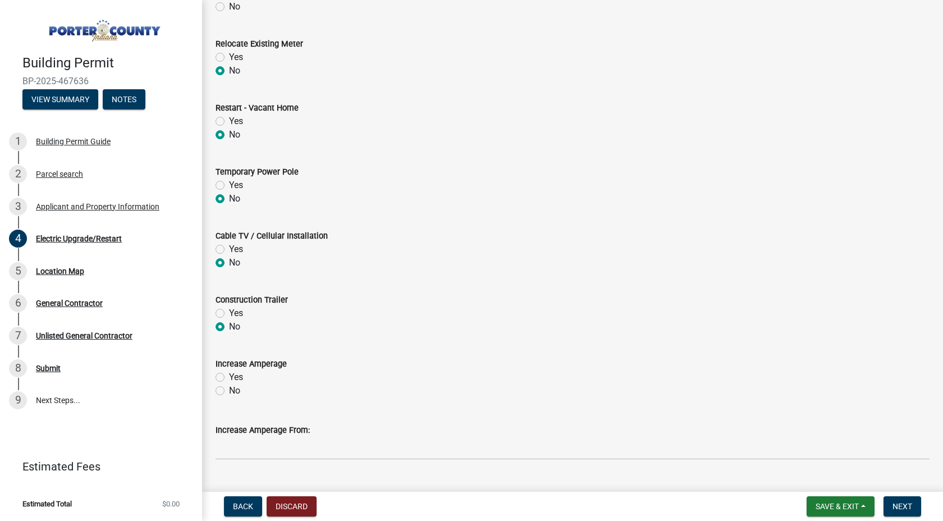
click at [229, 378] on label "Yes" at bounding box center [236, 376] width 14 height 13
click at [229, 378] on input "Yes" at bounding box center [232, 373] width 7 height 7
radio input "true"
click at [277, 454] on input "Increase Amperage From:" at bounding box center [572, 447] width 714 height 23
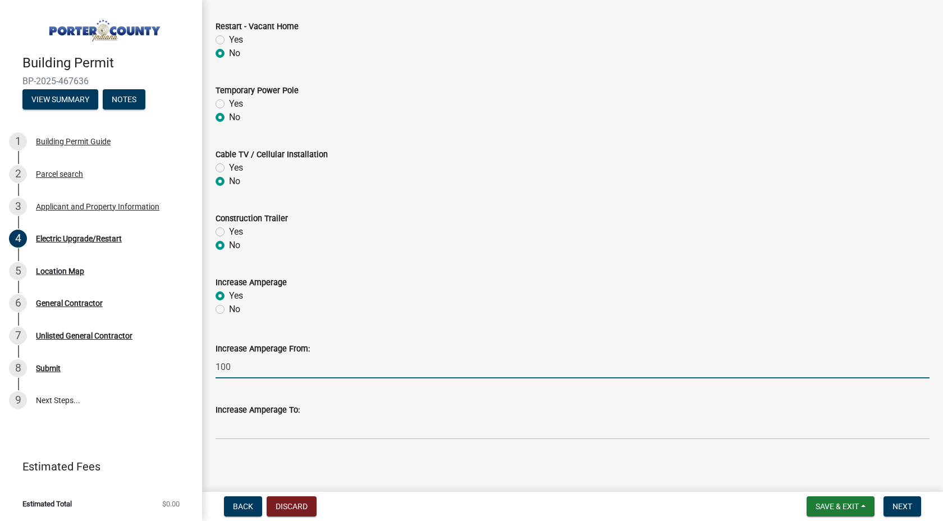
type input "100"
click at [287, 421] on input "Increase Amperage To:" at bounding box center [572, 427] width 714 height 23
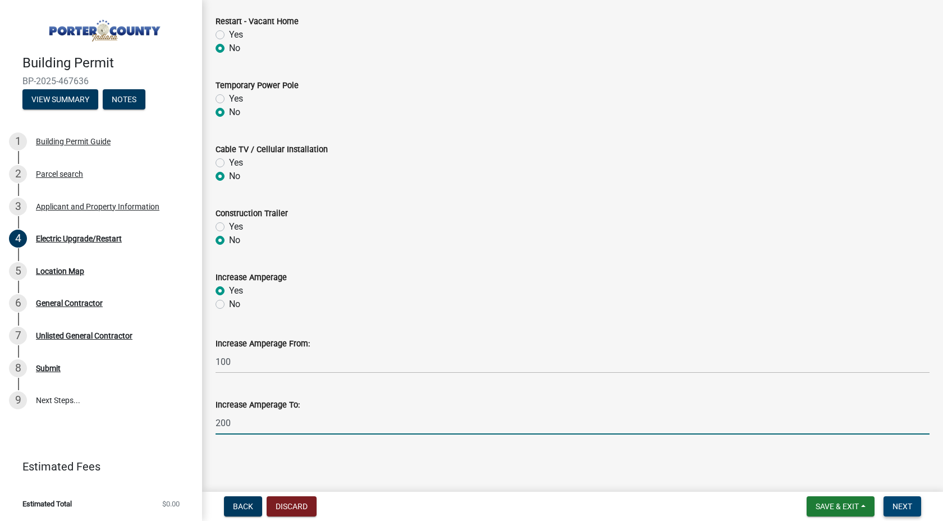
type input "200"
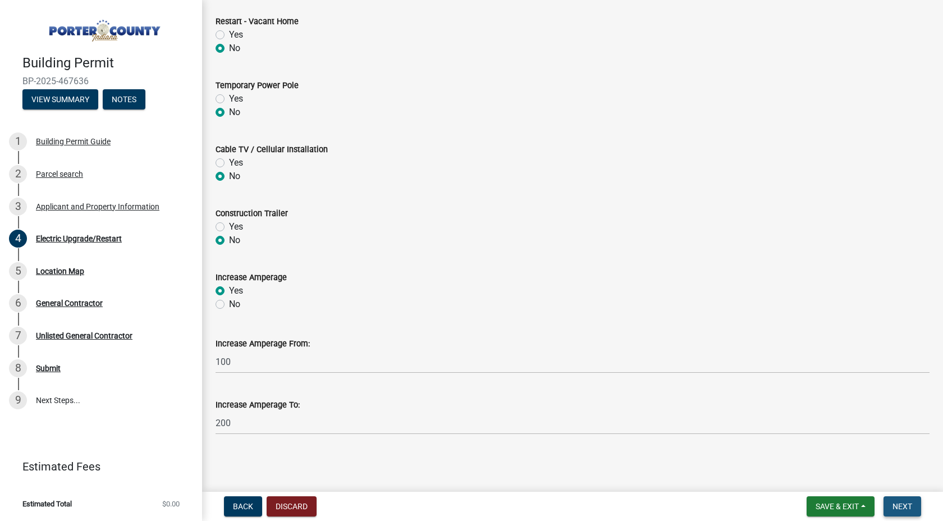
click at [903, 503] on span "Next" at bounding box center [902, 506] width 20 height 9
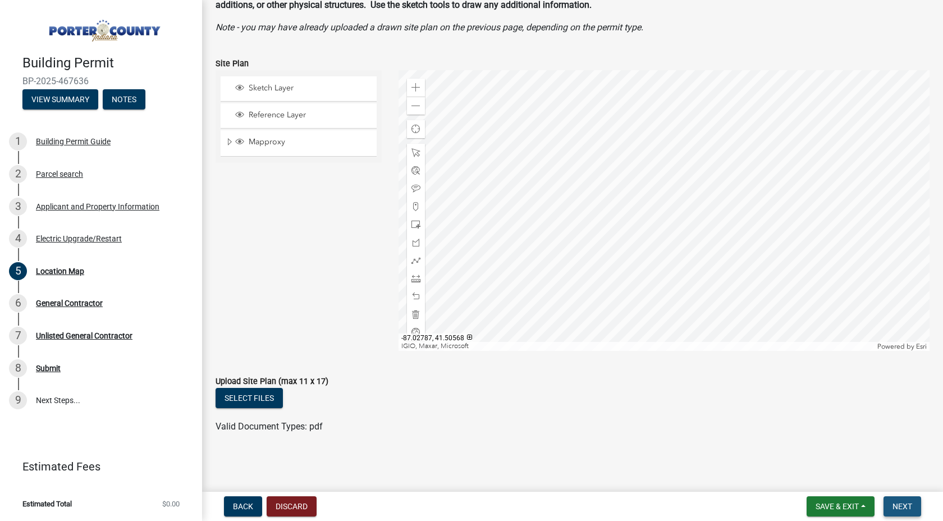
click at [917, 507] on button "Next" at bounding box center [902, 506] width 38 height 20
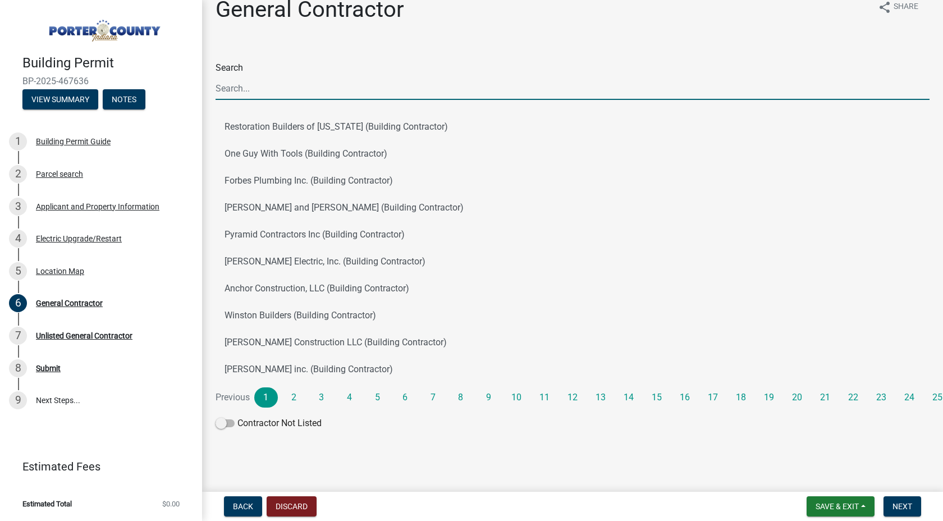
click at [352, 94] on input "Search" at bounding box center [572, 88] width 714 height 23
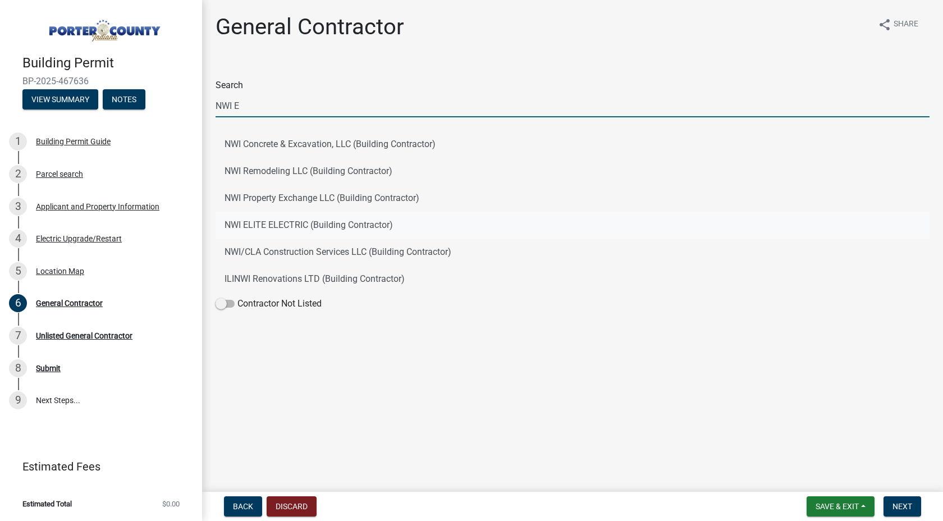
type input "NWI E"
click at [337, 229] on button "NWI ELITE ELECTRIC (Building Contractor)" at bounding box center [572, 225] width 714 height 27
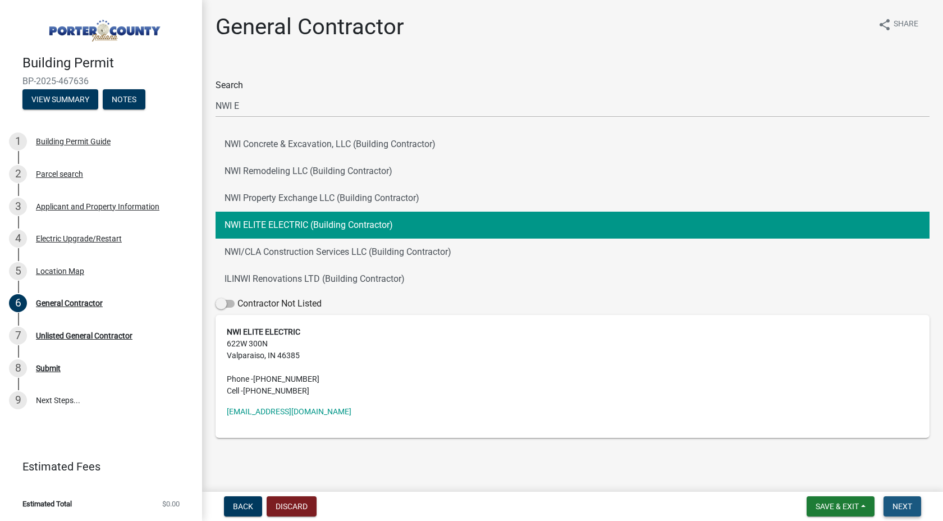
click at [912, 513] on button "Next" at bounding box center [902, 506] width 38 height 20
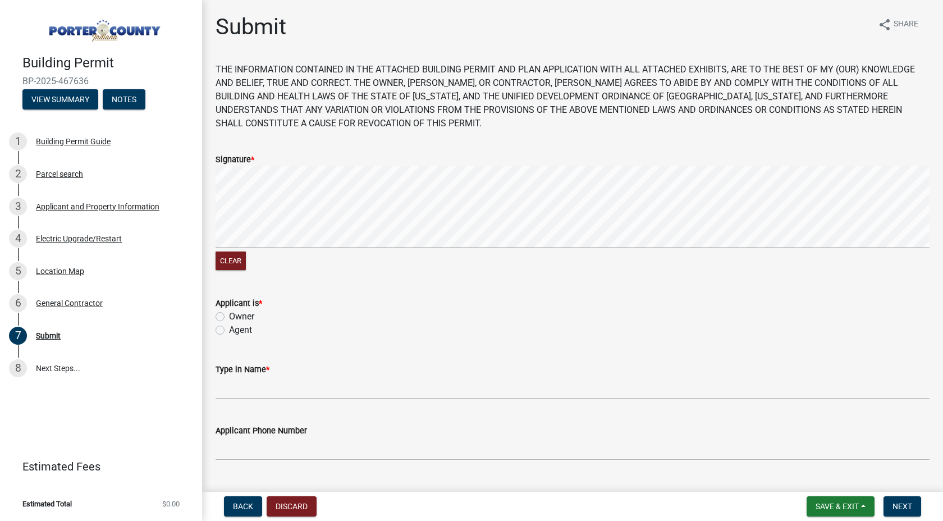
click at [229, 331] on label "Agent" at bounding box center [240, 329] width 23 height 13
click at [229, 330] on input "Agent" at bounding box center [232, 326] width 7 height 7
radio input "true"
click at [280, 392] on input "Type in Name *" at bounding box center [572, 387] width 714 height 23
type input "[PERSON_NAME]"
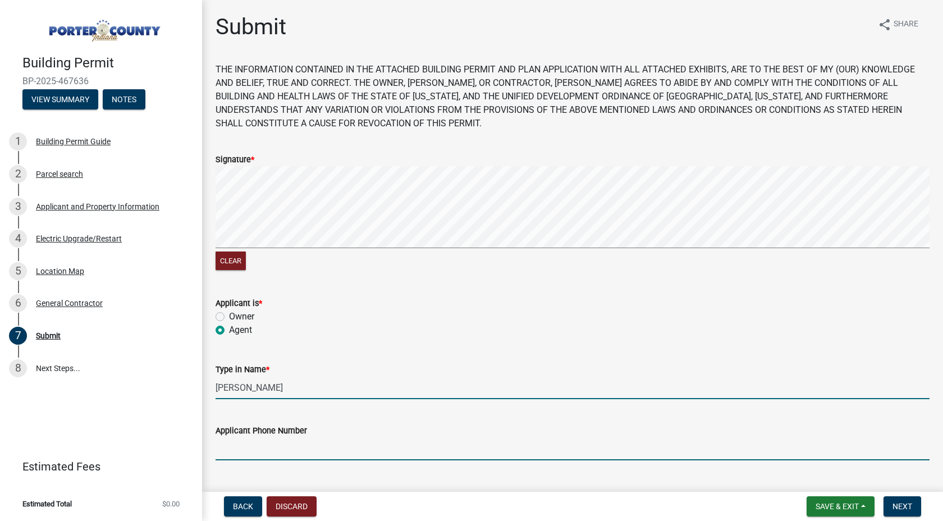
type input "2193098010"
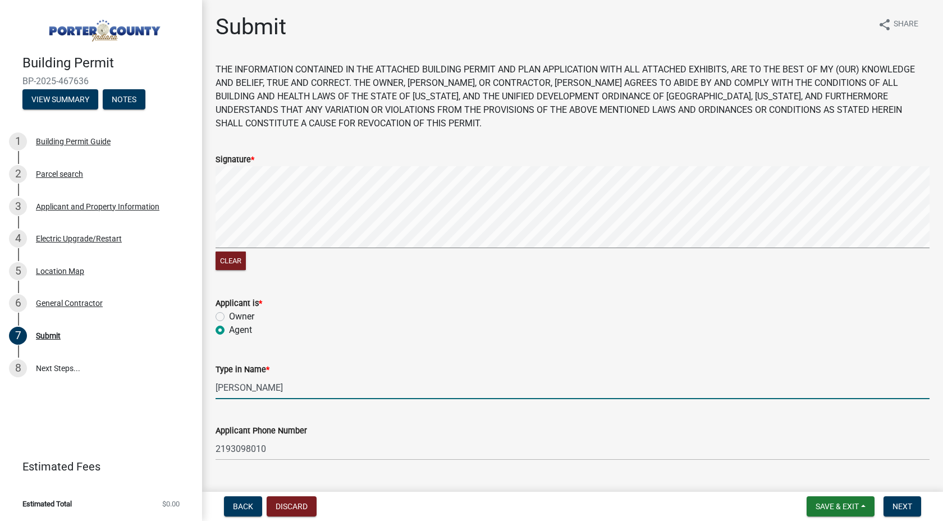
type input "[EMAIL_ADDRESS][DOMAIN_NAME]"
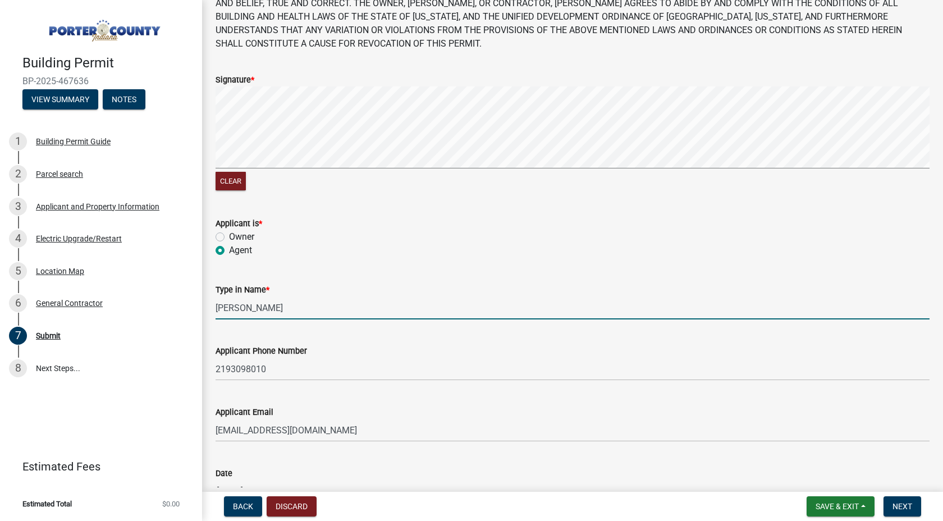
scroll to position [156, 0]
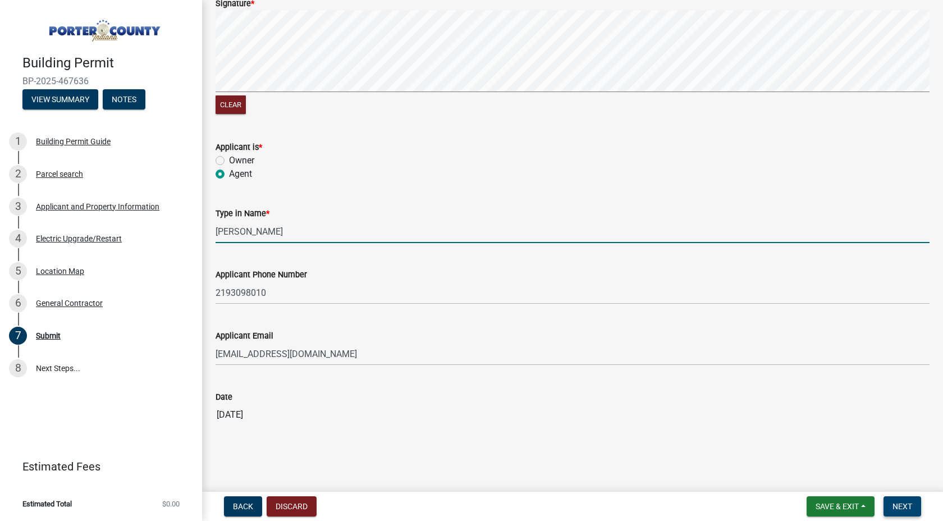
click at [907, 504] on span "Next" at bounding box center [902, 506] width 20 height 9
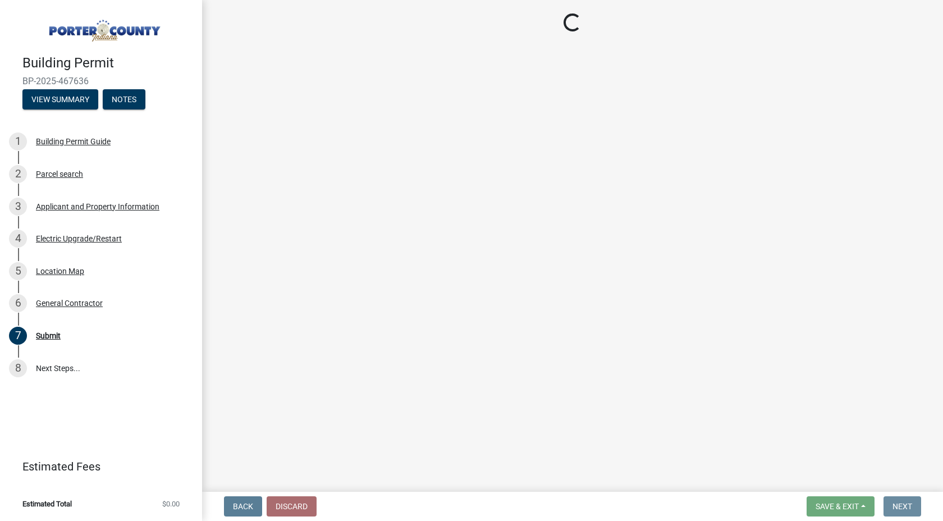
scroll to position [0, 0]
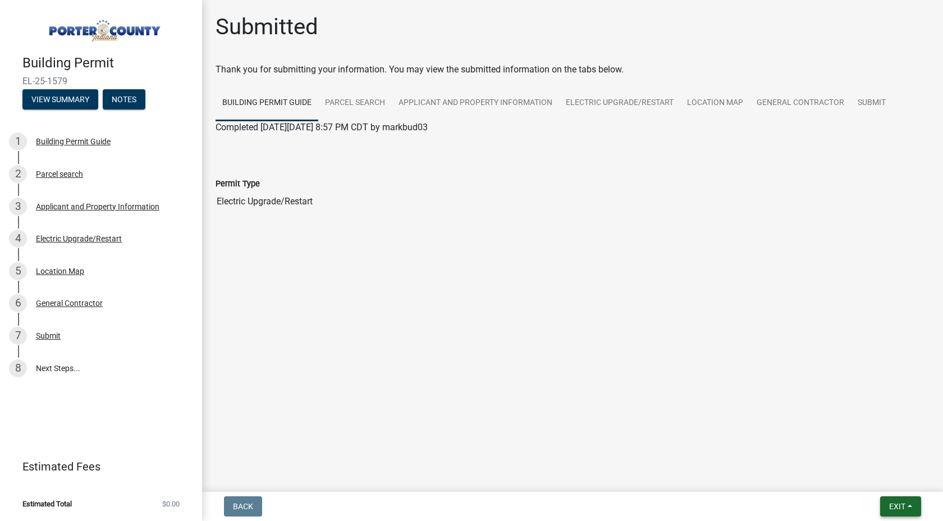
click at [912, 498] on button "Exit" at bounding box center [900, 506] width 41 height 20
click at [883, 475] on button "Save & Exit" at bounding box center [876, 476] width 90 height 27
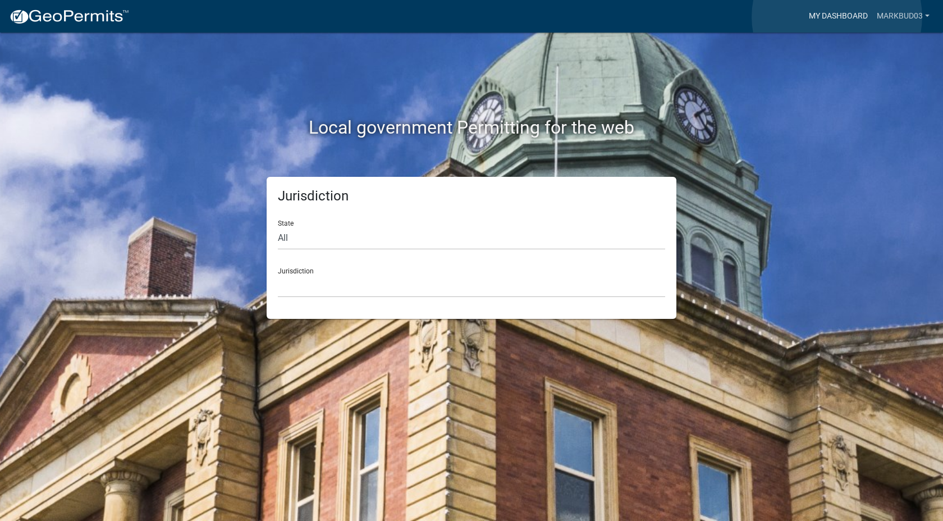
click at [836, 17] on link "My Dashboard" at bounding box center [838, 16] width 68 height 21
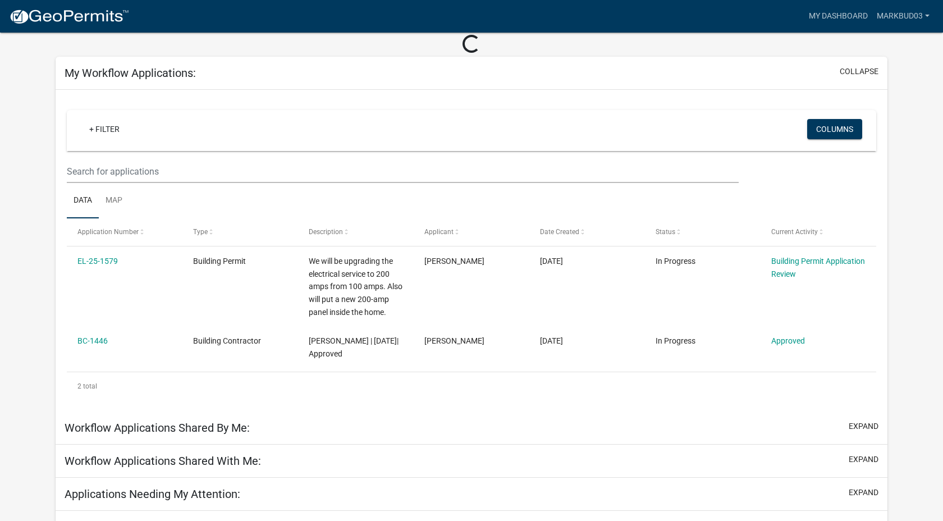
scroll to position [54, 0]
